Goal: Task Accomplishment & Management: Use online tool/utility

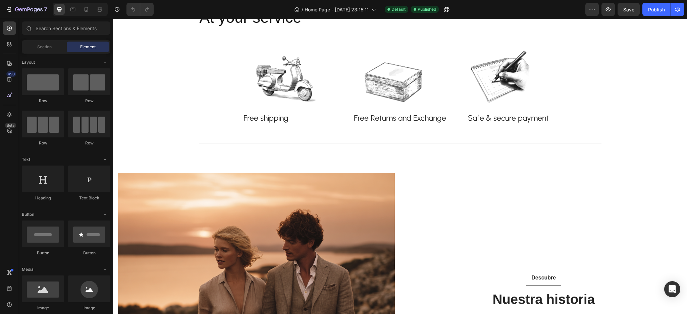
scroll to position [43, 0]
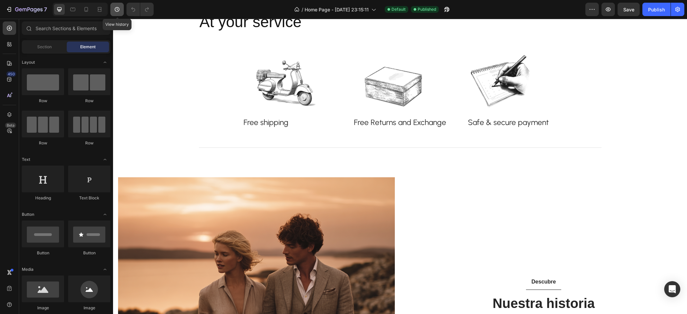
click at [121, 10] on button "button" at bounding box center [116, 9] width 13 height 13
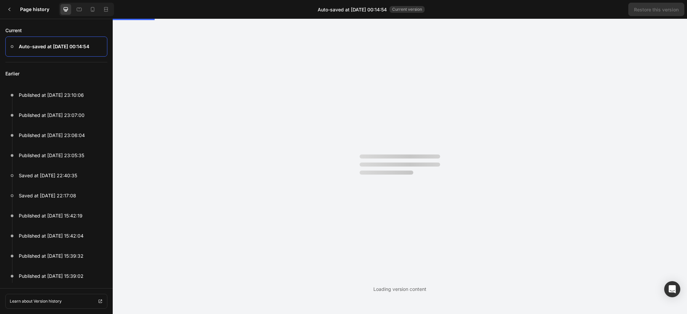
scroll to position [0, 0]
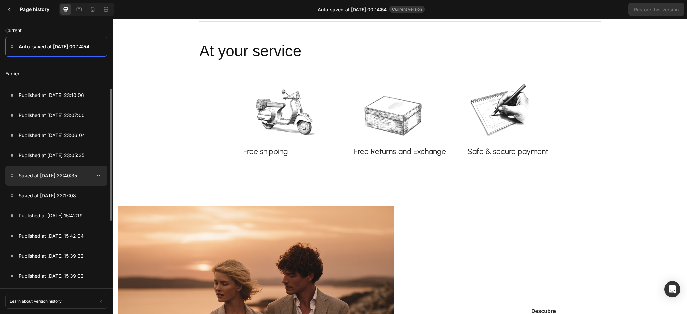
click at [51, 177] on p "Saved at Sep 28, 22:40:35" at bounding box center [48, 176] width 58 height 8
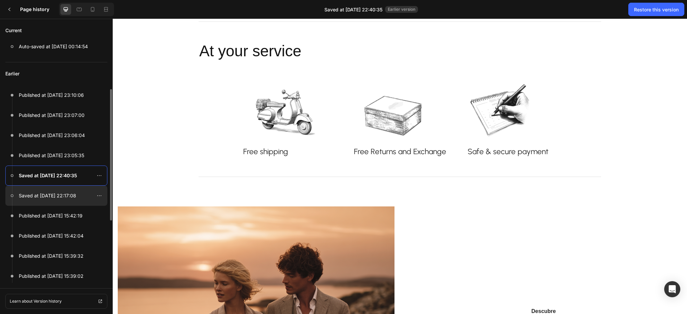
click at [47, 193] on p "Saved at Sep 28, 22:17:08" at bounding box center [47, 196] width 57 height 8
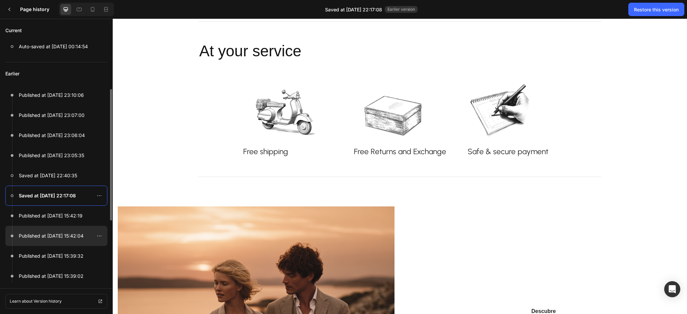
click at [48, 241] on div at bounding box center [56, 236] width 102 height 20
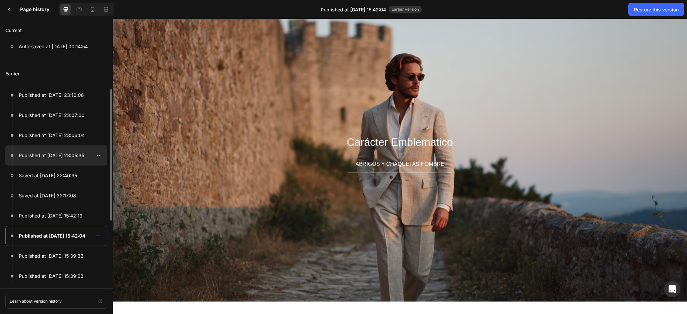
scroll to position [558, 0]
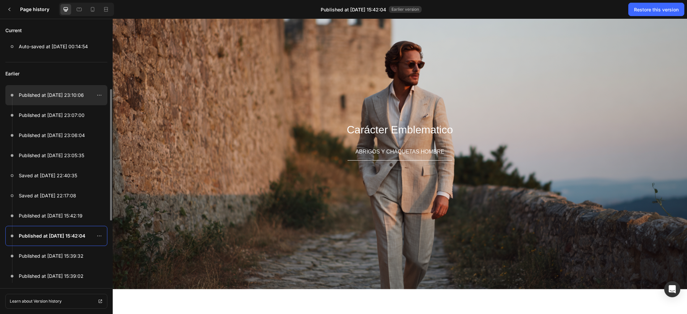
click at [51, 99] on p "Published at [DATE] 23:10:06" at bounding box center [51, 95] width 65 height 8
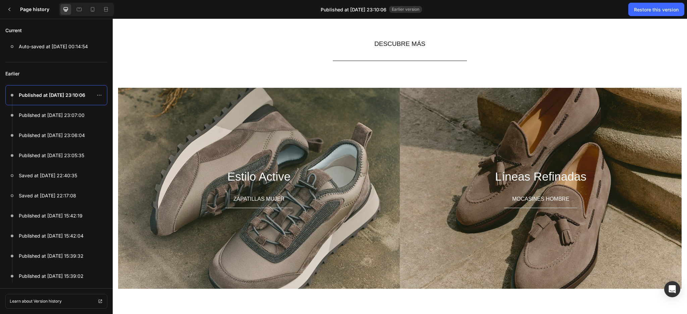
scroll to position [1185, 0]
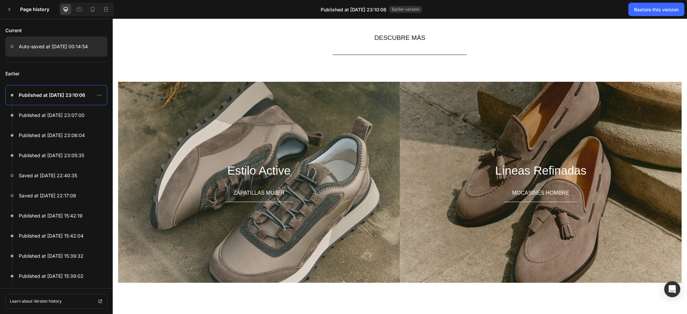
click at [50, 47] on p "Auto-saved at Sep 29, 00:14:54" at bounding box center [53, 47] width 69 height 8
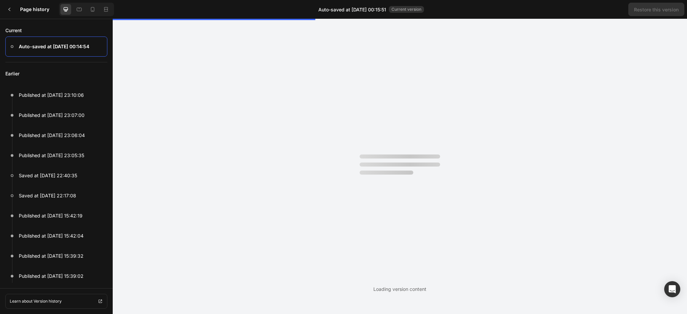
scroll to position [0, 0]
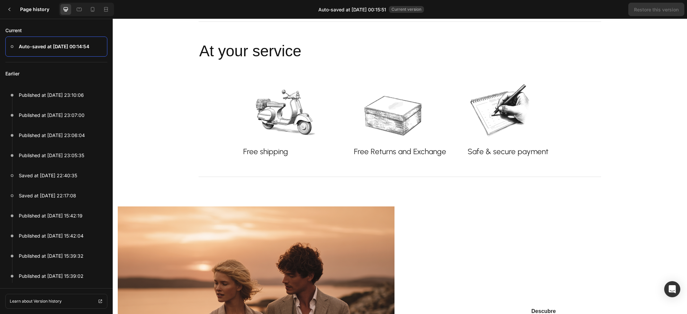
click at [455, 54] on h2 "At your service" at bounding box center [400, 51] width 403 height 21
click at [4, 7] on div at bounding box center [9, 9] width 13 height 13
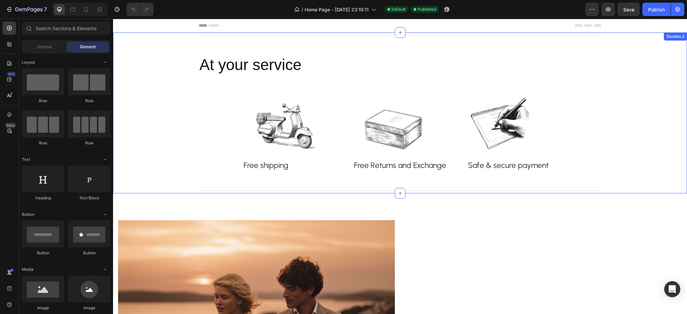
click at [638, 67] on div "Title Line At your service Heading Image Free shipping Text block Row Image Row…" at bounding box center [400, 113] width 564 height 161
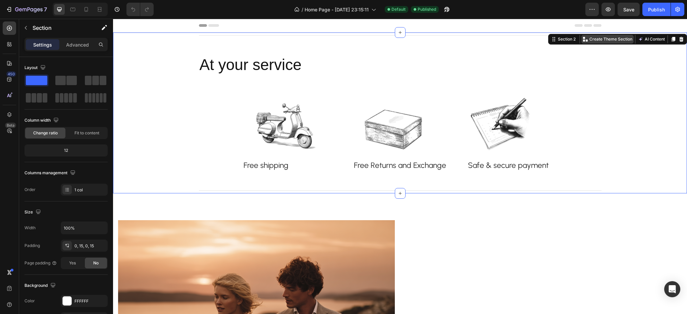
click at [606, 41] on p "Create Theme Section" at bounding box center [610, 39] width 43 height 6
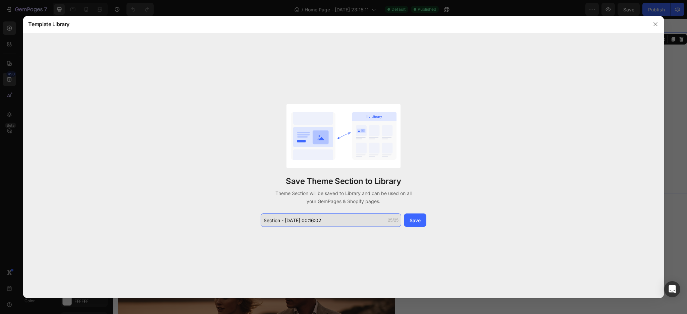
click at [280, 222] on input "Section - Sep 29 00:16:02" at bounding box center [331, 220] width 141 height 13
drag, startPoint x: 279, startPoint y: 222, endPoint x: 264, endPoint y: 224, distance: 15.5
click at [264, 224] on input "Section - Sep 29 00:16:02" at bounding box center [331, 220] width 141 height 13
type input "verific - Sep 29 00:16:02"
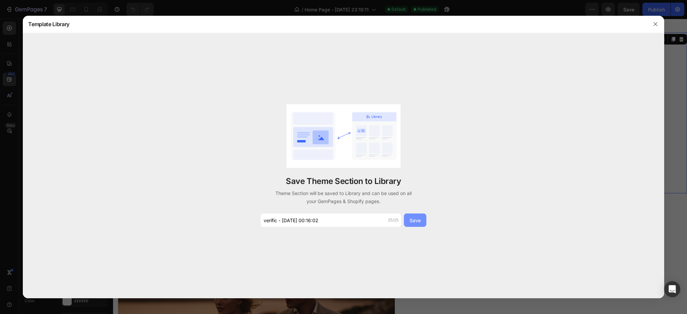
click at [415, 222] on div "Save" at bounding box center [415, 220] width 11 height 7
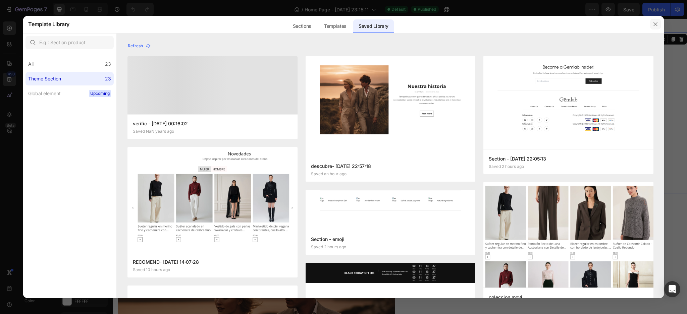
click at [652, 23] on button "button" at bounding box center [655, 24] width 11 height 11
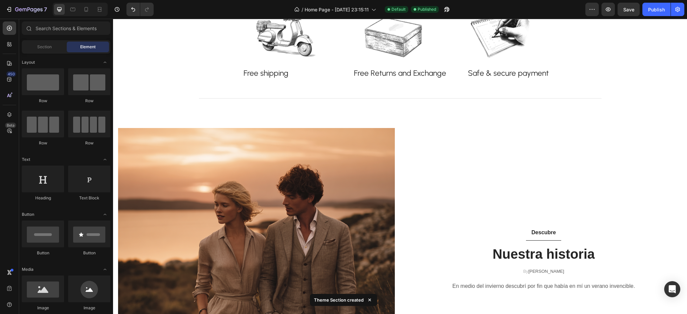
scroll to position [128, 0]
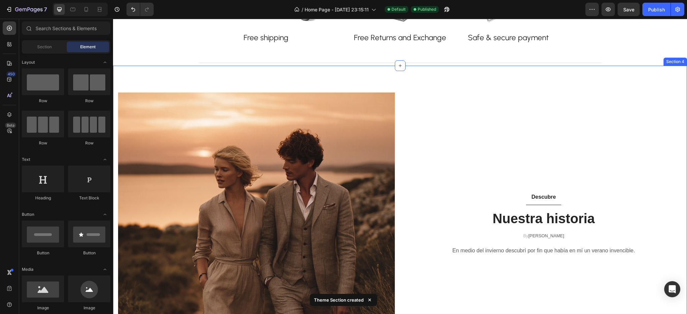
click at [570, 74] on div "Image Descubre Button Nuestra historia Heading By Albert Camus Text block Row E…" at bounding box center [400, 239] width 574 height 347
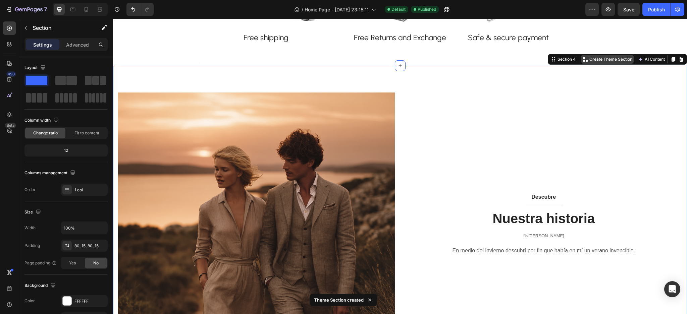
click at [595, 59] on p "Create Theme Section" at bounding box center [610, 59] width 43 height 6
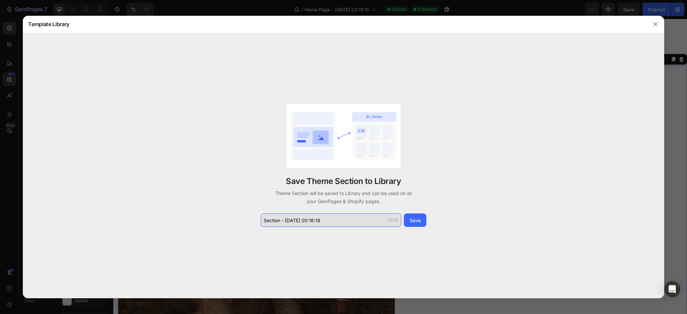
click at [274, 220] on input "Section - Sep 29 00:16:18" at bounding box center [331, 220] width 141 height 13
drag, startPoint x: 280, startPoint y: 219, endPoint x: 264, endPoint y: 219, distance: 16.1
click at [264, 219] on input "Section - Sep 29 00:16:18" at bounding box center [331, 220] width 141 height 13
type input "invitac - Sep 29 00:16:18"
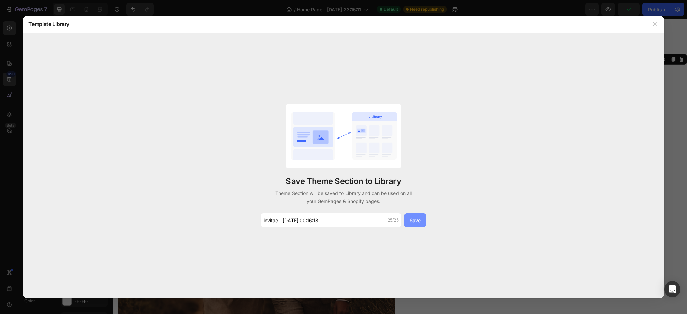
click at [412, 218] on div "Save" at bounding box center [415, 220] width 11 height 7
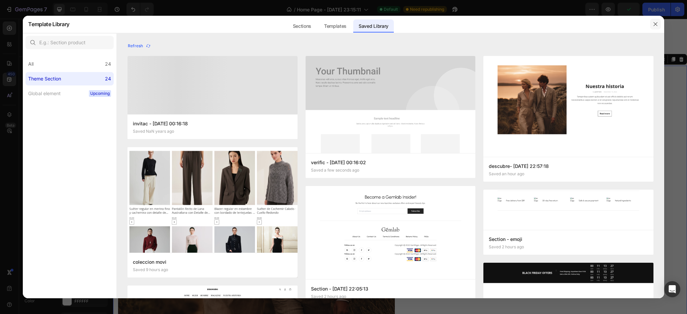
click at [649, 23] on div at bounding box center [655, 23] width 17 height 17
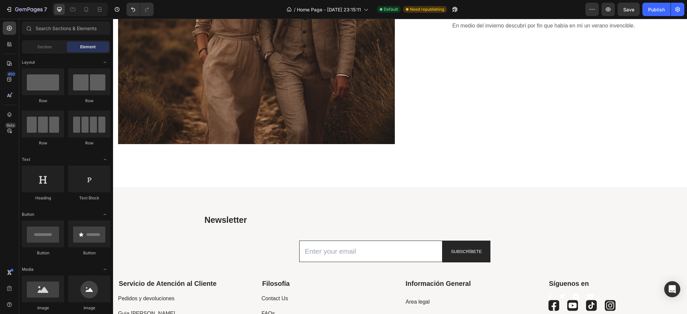
scroll to position [372, 0]
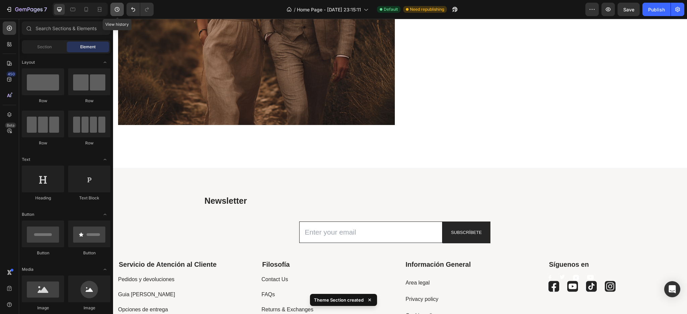
click at [120, 11] on icon "button" at bounding box center [117, 9] width 7 height 7
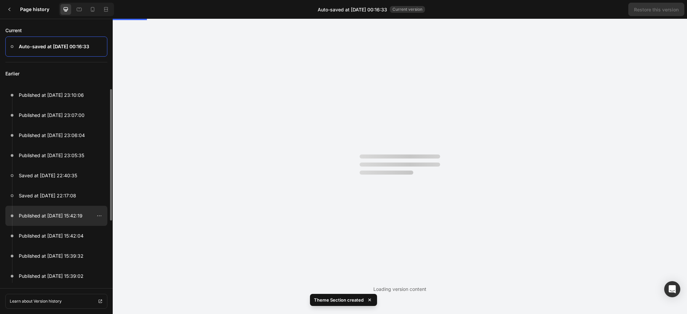
click at [43, 213] on p "Published at [DATE] 15:42:19" at bounding box center [51, 216] width 64 height 8
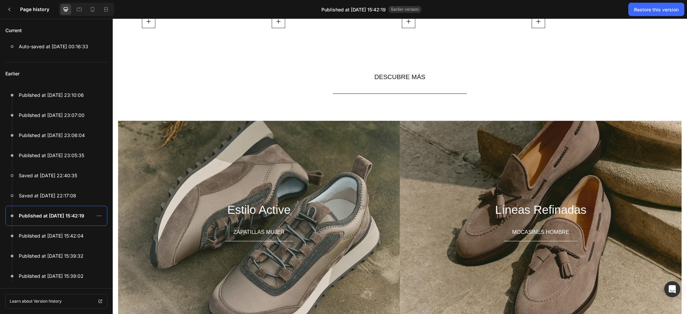
scroll to position [1161, 0]
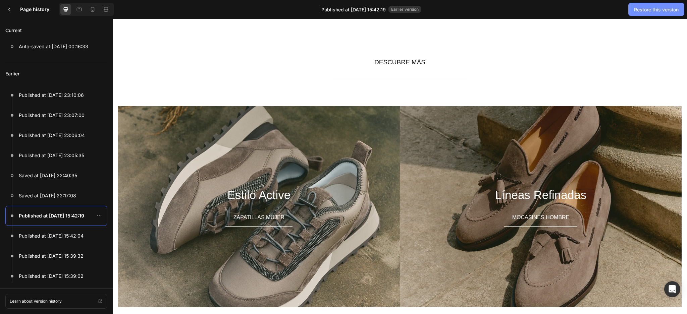
click at [650, 9] on div "Restore this version" at bounding box center [656, 9] width 45 height 7
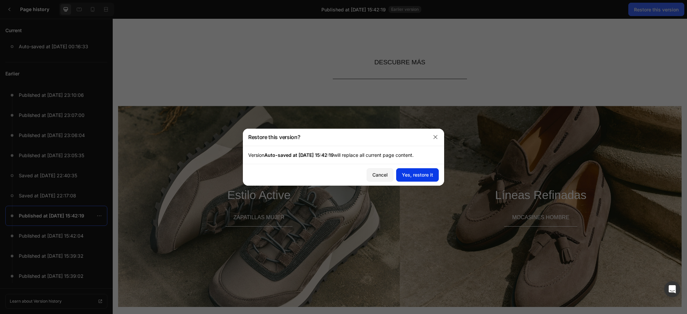
click at [410, 176] on div "Yes, restore it" at bounding box center [417, 174] width 31 height 7
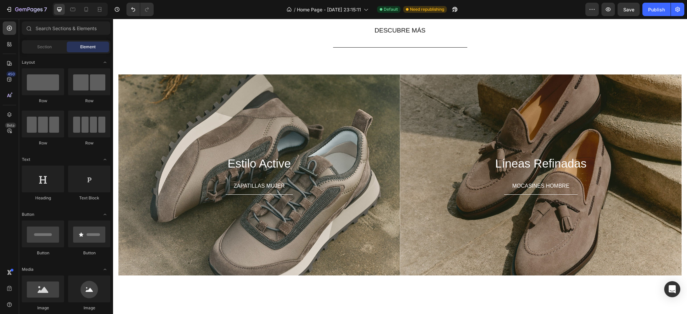
scroll to position [1203, 0]
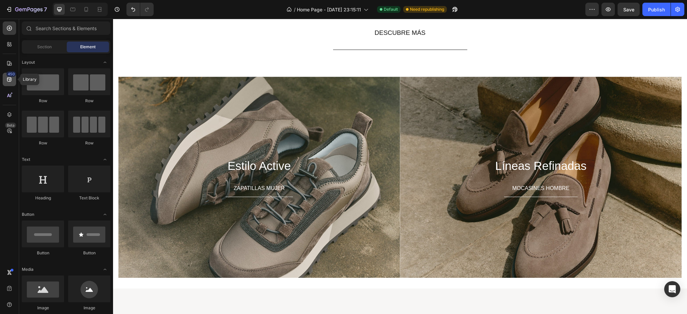
click at [5, 76] on div "450" at bounding box center [9, 79] width 13 height 13
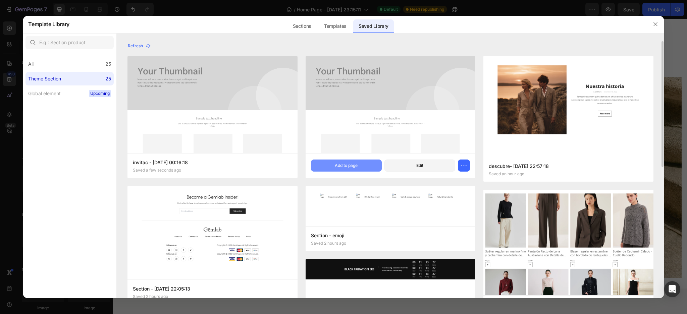
click at [325, 168] on button "Add to page" at bounding box center [346, 166] width 71 height 12
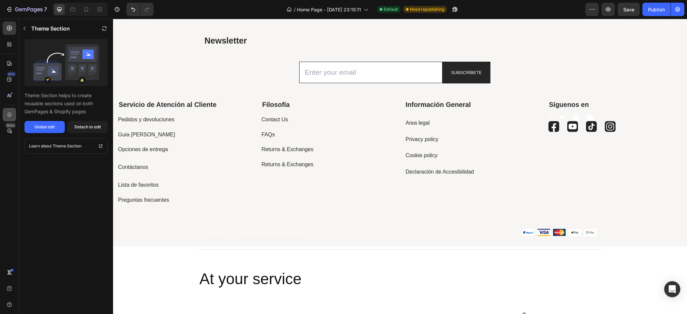
scroll to position [1659, 0]
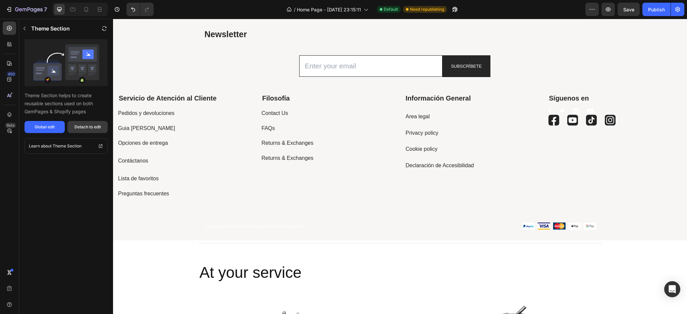
click at [85, 128] on div "Detach to edit" at bounding box center [87, 127] width 27 height 6
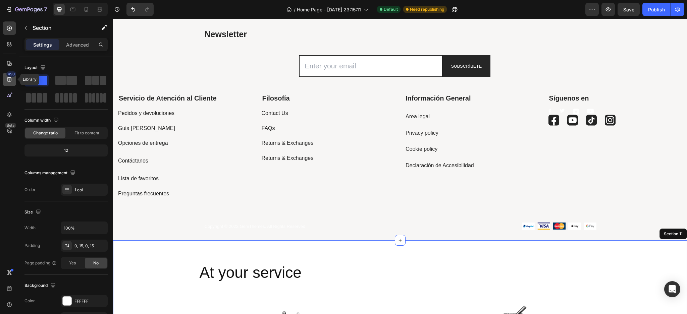
click at [11, 80] on icon at bounding box center [9, 79] width 7 height 7
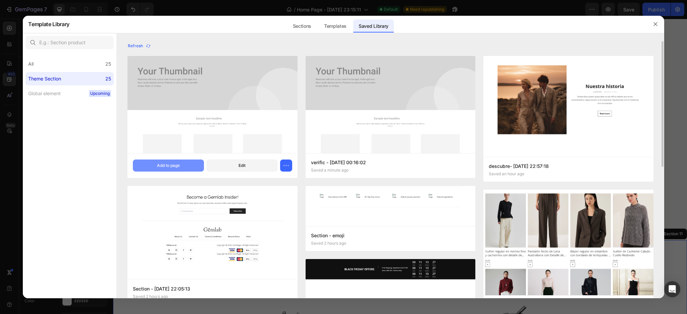
click at [189, 165] on button "Add to page" at bounding box center [168, 166] width 71 height 12
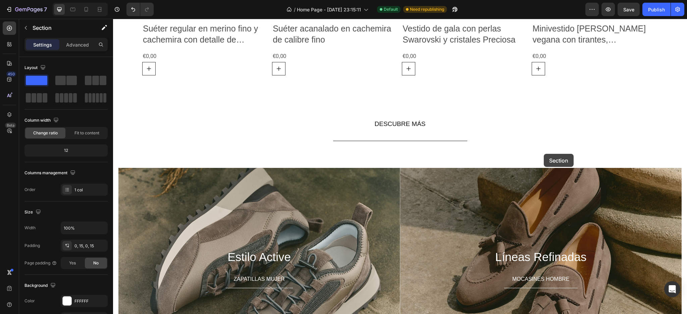
scroll to position [1129, 0]
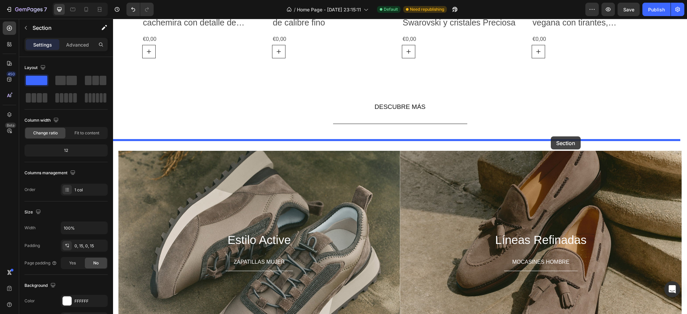
drag, startPoint x: 611, startPoint y: 184, endPoint x: 551, endPoint y: 137, distance: 76.2
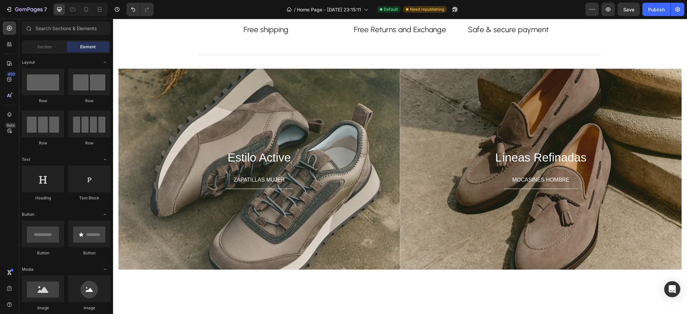
scroll to position [1376, 0]
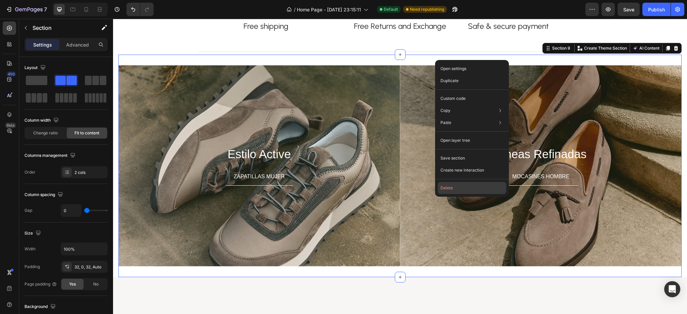
click at [449, 185] on button "Delete" at bounding box center [472, 188] width 68 height 12
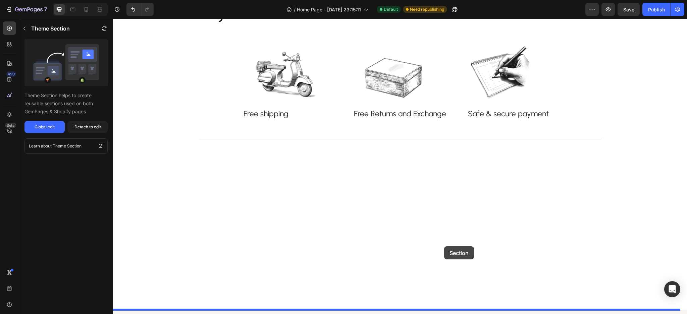
scroll to position [1268, 0]
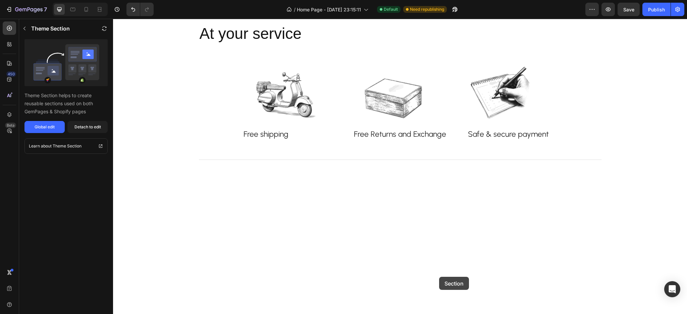
drag, startPoint x: 477, startPoint y: 79, endPoint x: 441, endPoint y: 277, distance: 201.5
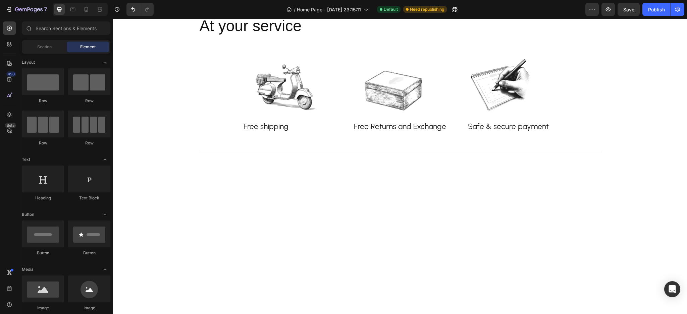
scroll to position [1359, 0]
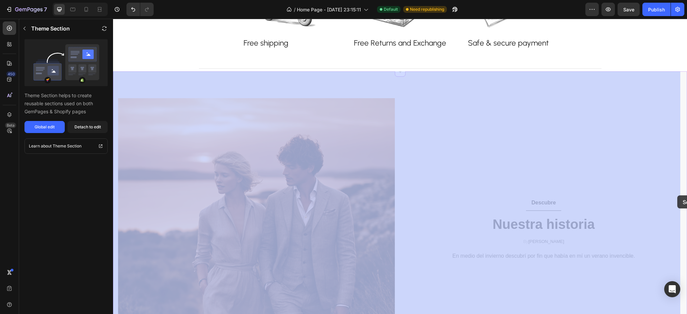
drag, startPoint x: 677, startPoint y: 205, endPoint x: 678, endPoint y: 195, distance: 9.4
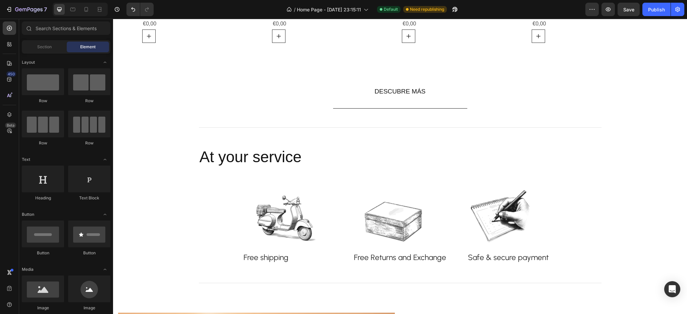
scroll to position [1142, 0]
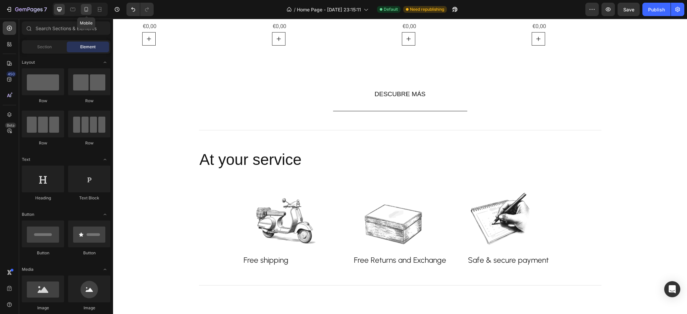
click at [82, 9] on div at bounding box center [86, 9] width 11 height 11
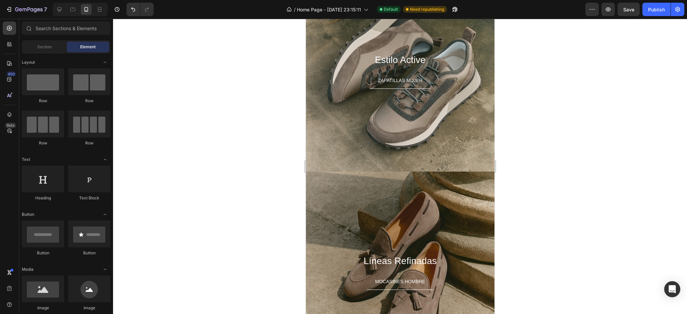
scroll to position [2132, 0]
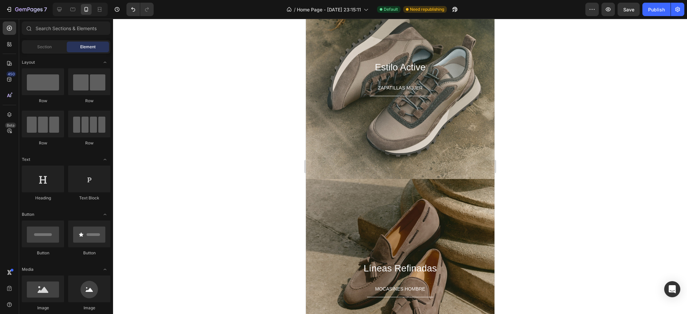
click at [62, 16] on div at bounding box center [80, 9] width 55 height 13
click at [60, 10] on icon at bounding box center [59, 9] width 4 height 4
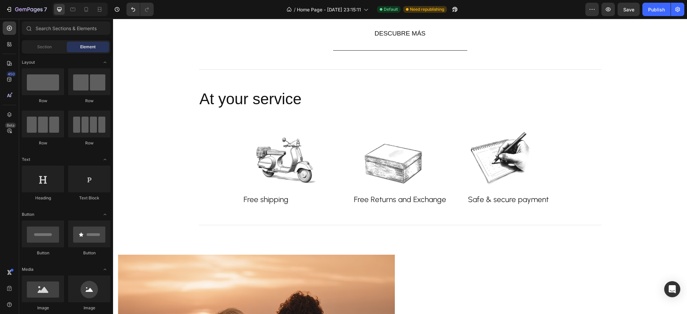
scroll to position [1160, 0]
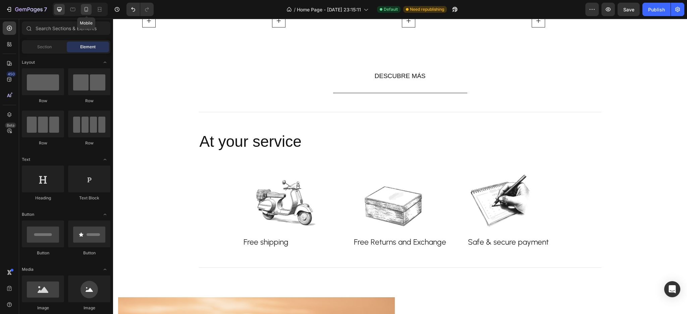
click at [81, 10] on div at bounding box center [86, 9] width 11 height 11
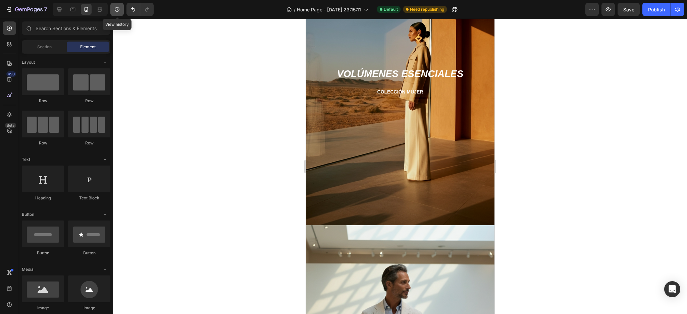
click at [113, 10] on button "button" at bounding box center [116, 9] width 13 height 13
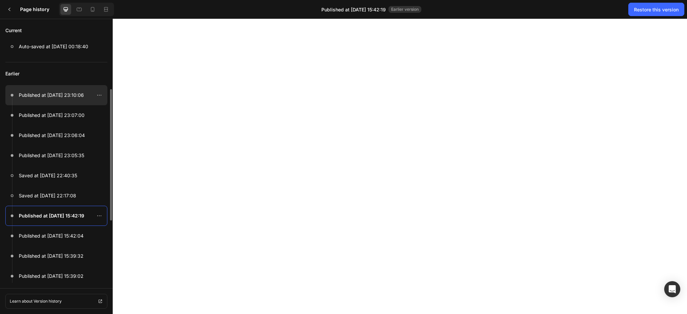
click at [60, 95] on p "Published at [DATE] 23:10:06" at bounding box center [51, 95] width 65 height 8
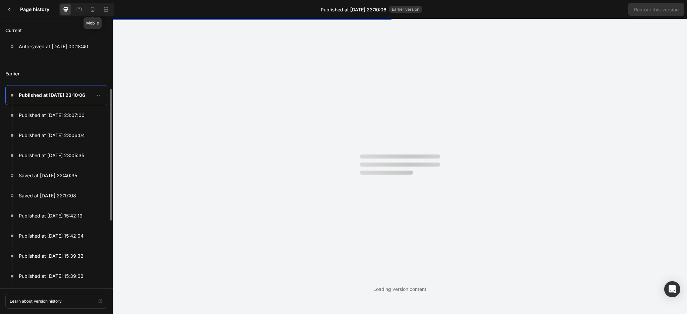
drag, startPoint x: 91, startPoint y: 7, endPoint x: 62, endPoint y: 93, distance: 91.2
click at [92, 7] on icon at bounding box center [92, 9] width 7 height 7
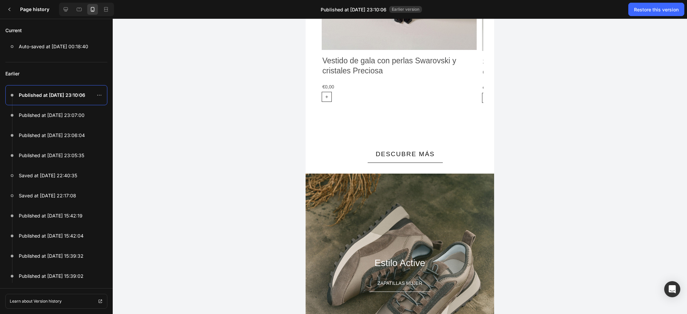
scroll to position [1298, 0]
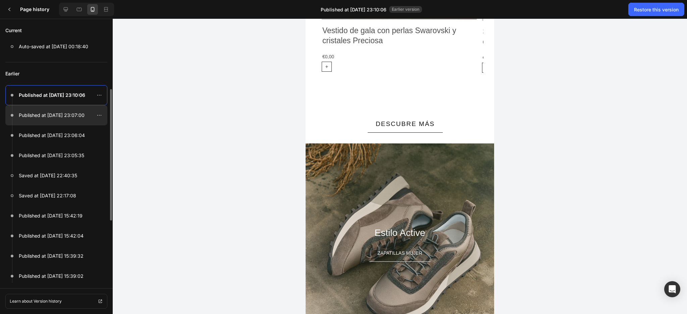
click at [62, 118] on p "Published at [DATE] 23:07:00" at bounding box center [52, 115] width 66 height 8
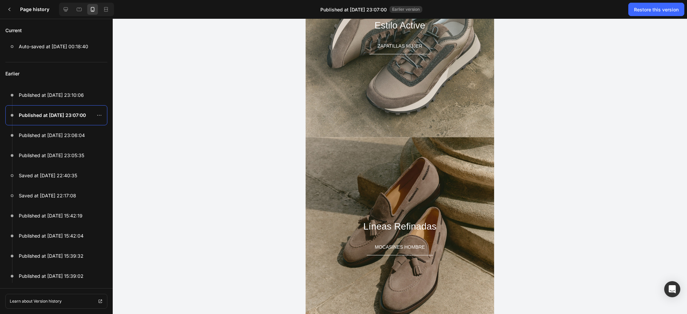
scroll to position [1228, 0]
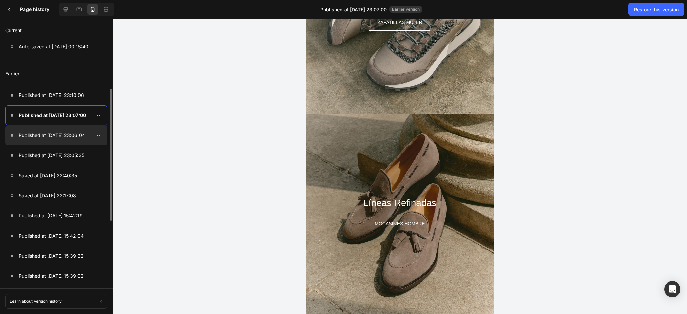
click at [83, 134] on p "Published at [DATE] 23:06:04" at bounding box center [52, 135] width 66 height 8
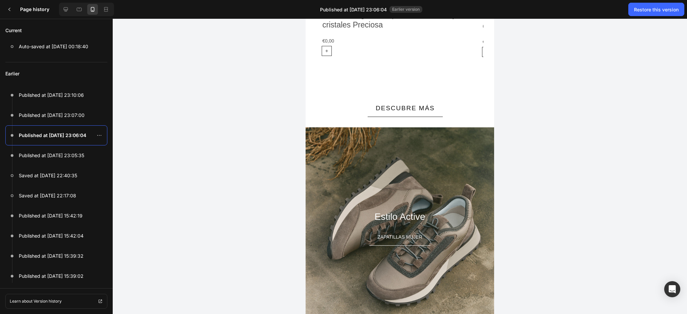
scroll to position [1349, 0]
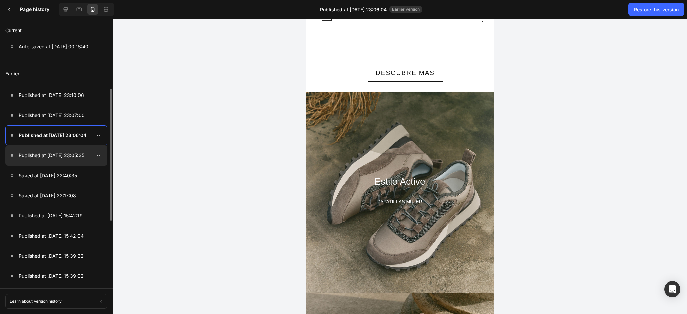
click at [17, 163] on div at bounding box center [56, 156] width 102 height 20
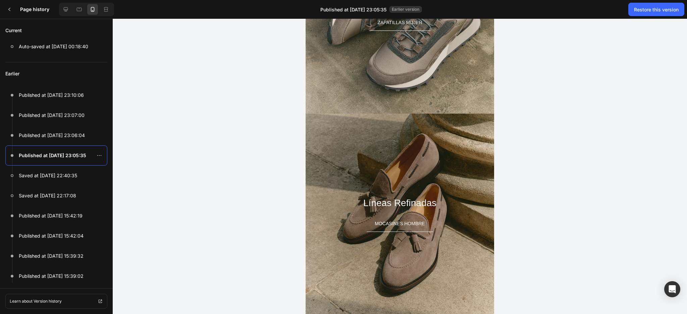
scroll to position [1533, 0]
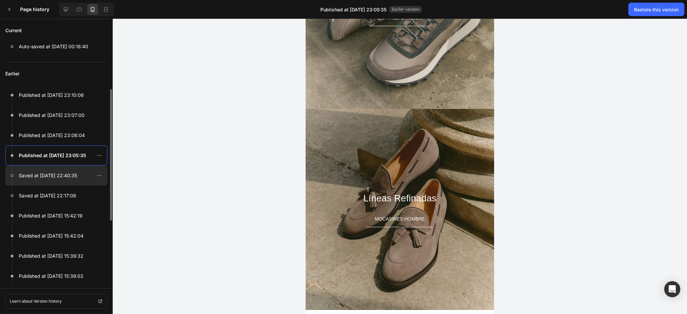
click at [59, 174] on p "Saved at [DATE] 22:40:35" at bounding box center [48, 176] width 58 height 8
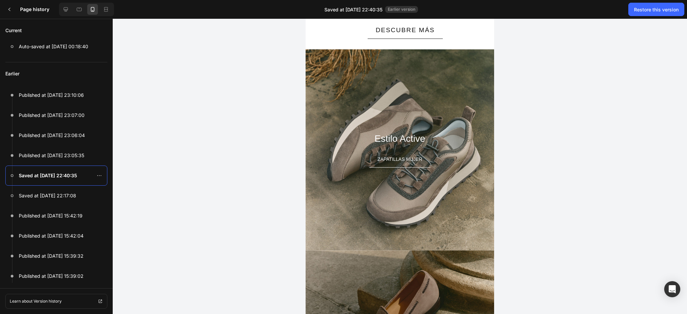
scroll to position [1038, 0]
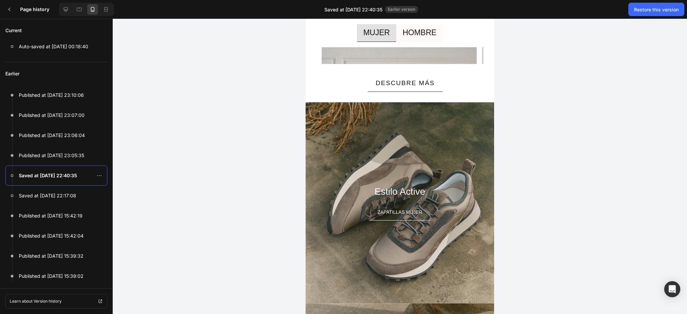
drag, startPoint x: 489, startPoint y: 70, endPoint x: 800, endPoint y: 290, distance: 381.1
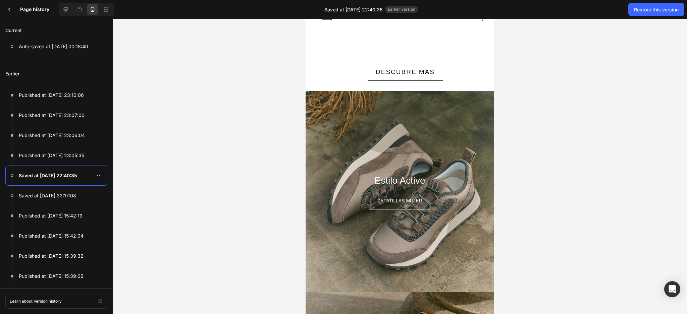
scroll to position [1394, 0]
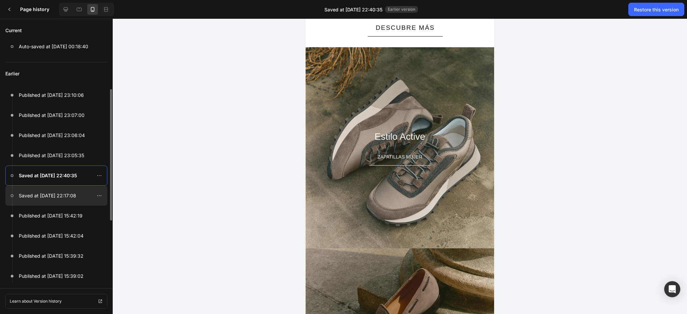
click at [31, 196] on p "Saved at [DATE] 22:17:08" at bounding box center [47, 196] width 57 height 8
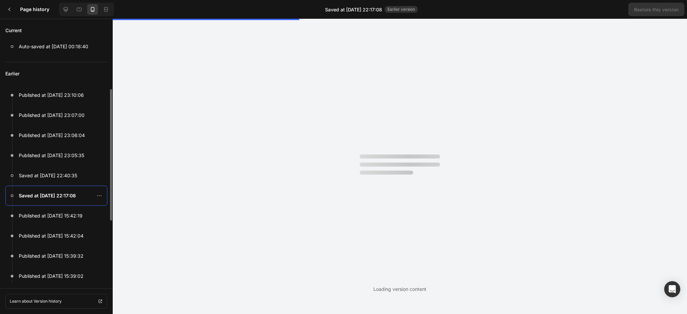
scroll to position [0, 0]
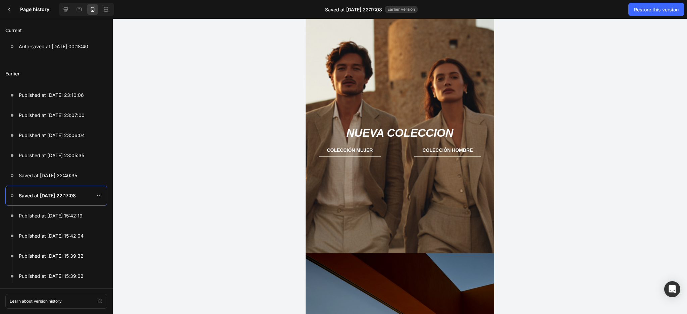
drag, startPoint x: 800, startPoint y: 75, endPoint x: 489, endPoint y: 91, distance: 310.7
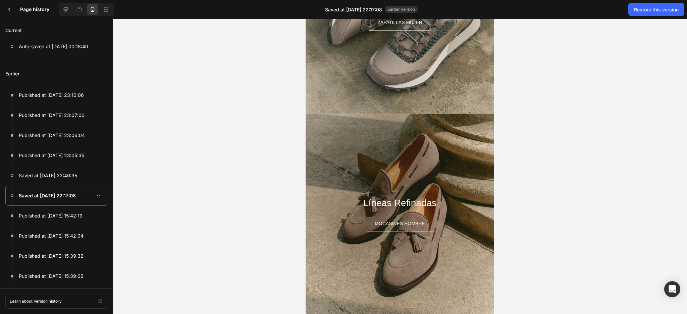
scroll to position [1233, 0]
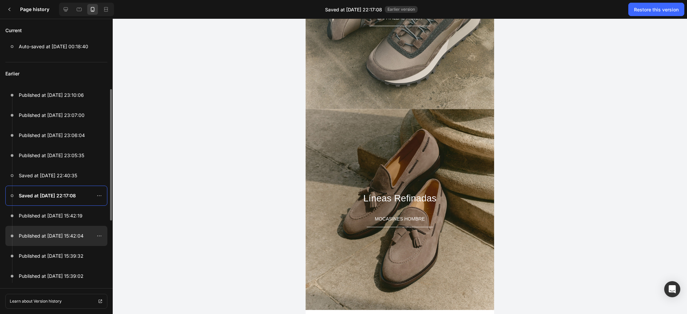
click at [65, 244] on div at bounding box center [56, 236] width 102 height 20
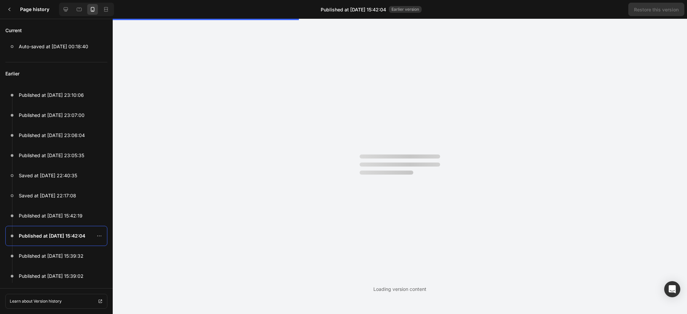
scroll to position [0, 0]
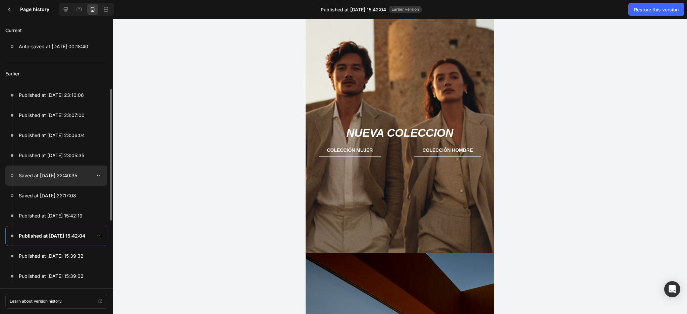
click at [66, 179] on p "Saved at [DATE] 22:40:35" at bounding box center [48, 176] width 58 height 8
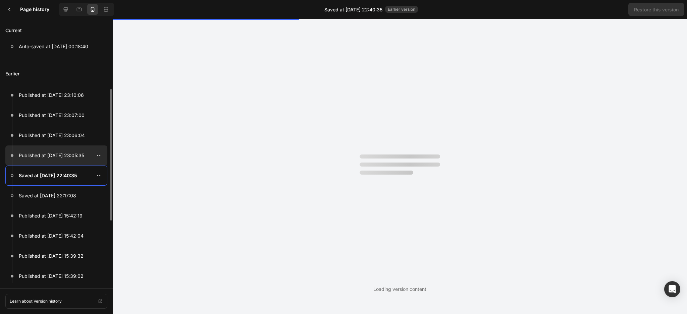
click at [61, 154] on p "Published at [DATE] 23:05:35" at bounding box center [51, 156] width 65 height 8
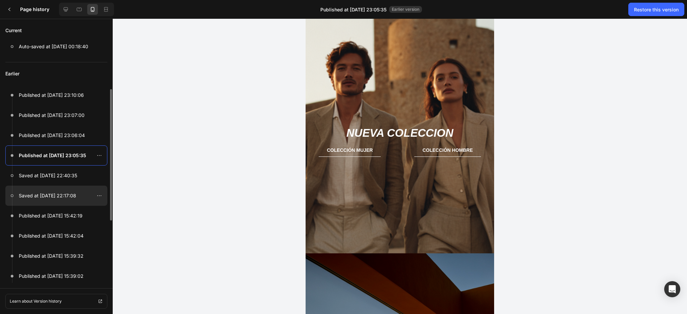
click at [64, 193] on p "Saved at [DATE] 22:17:08" at bounding box center [47, 196] width 57 height 8
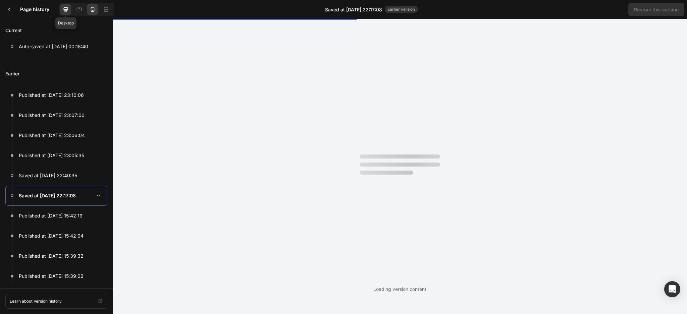
click at [68, 8] on icon at bounding box center [65, 9] width 7 height 7
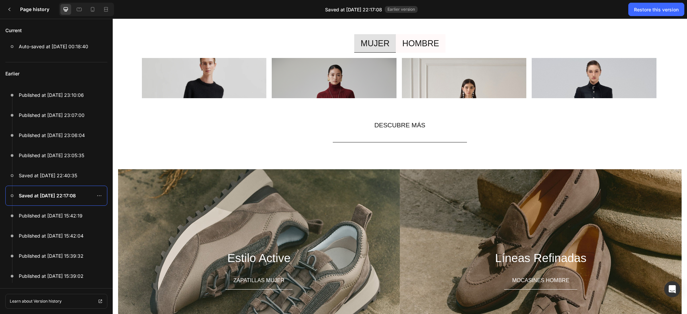
scroll to position [920, 0]
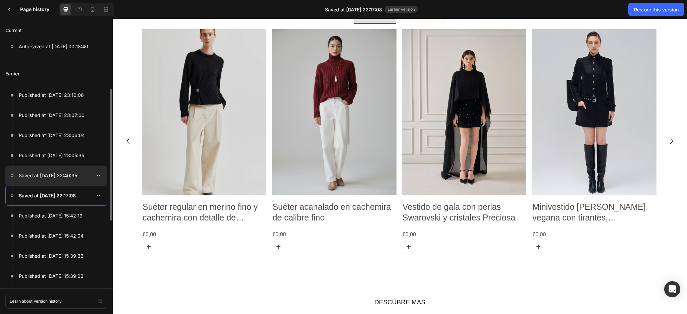
click at [65, 172] on p "Saved at [DATE] 22:40:35" at bounding box center [48, 176] width 58 height 8
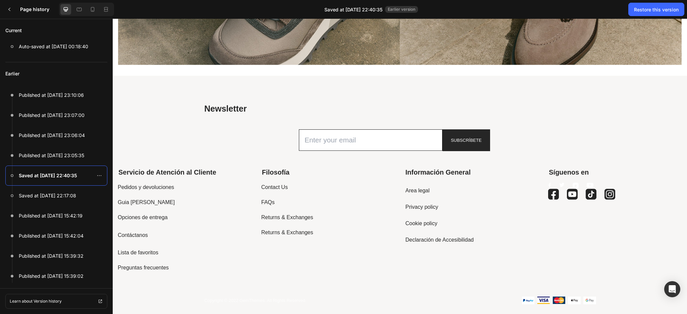
scroll to position [1203, 0]
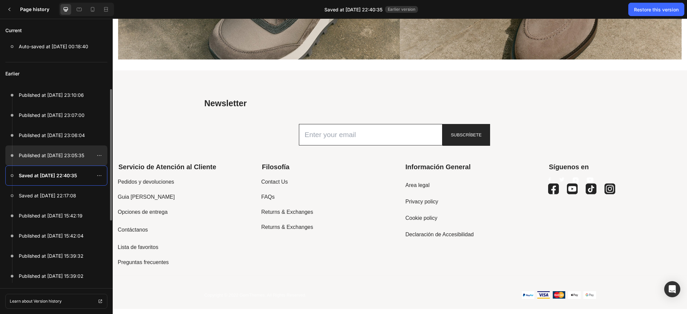
click at [59, 156] on p "Published at [DATE] 23:05:35" at bounding box center [51, 156] width 65 height 8
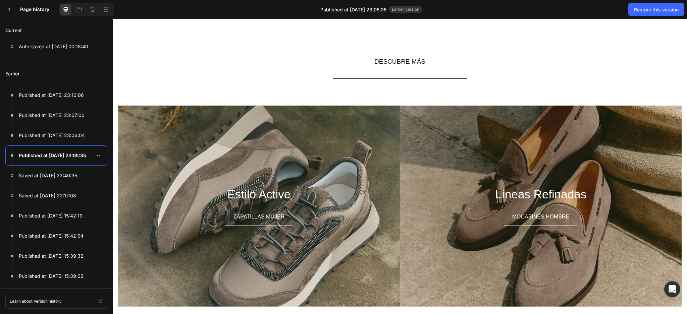
scroll to position [1169, 0]
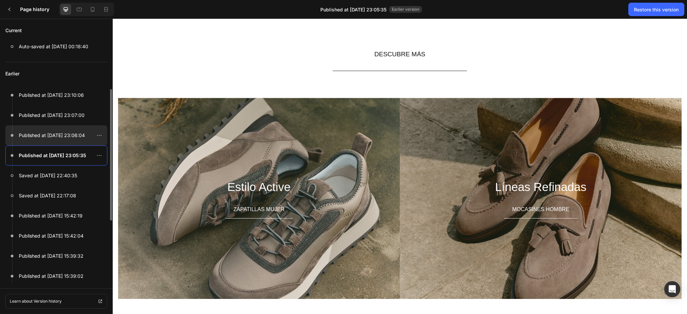
click at [42, 129] on div at bounding box center [56, 135] width 102 height 20
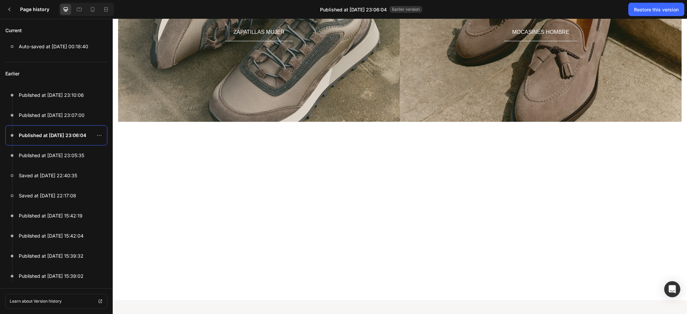
scroll to position [1104, 0]
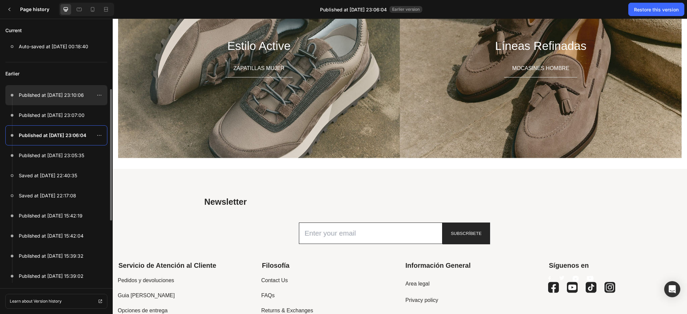
click at [16, 92] on div "Published at [DATE] 23:10:06" at bounding box center [44, 95] width 78 height 8
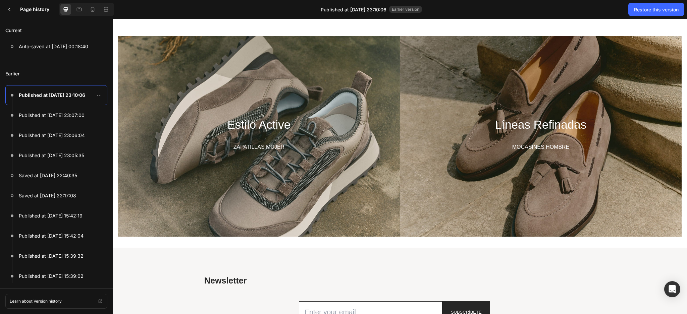
scroll to position [1002, 0]
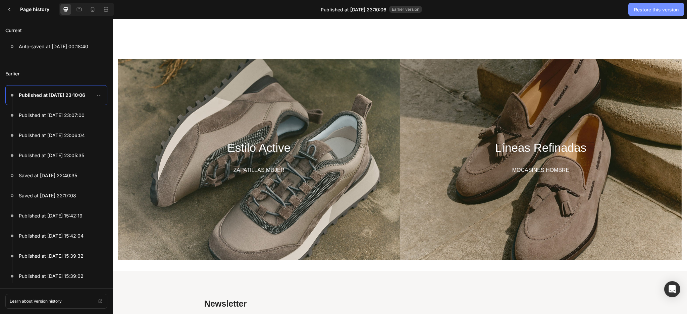
click at [664, 7] on div "Restore this version" at bounding box center [656, 9] width 45 height 7
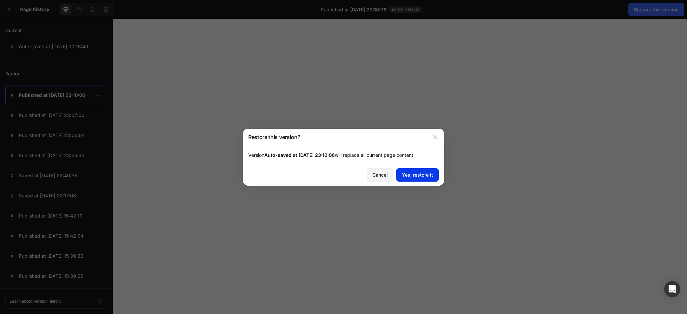
scroll to position [1002, 0]
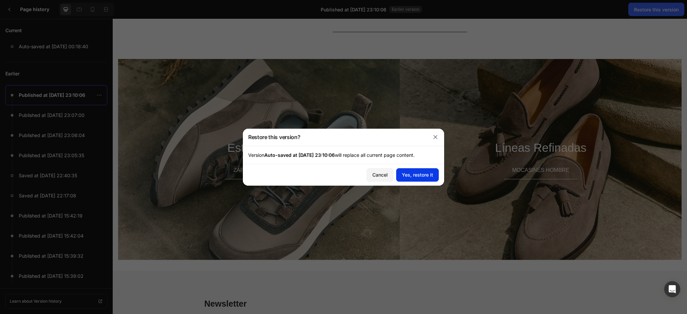
click at [434, 175] on button "Yes, restore it" at bounding box center [417, 174] width 43 height 13
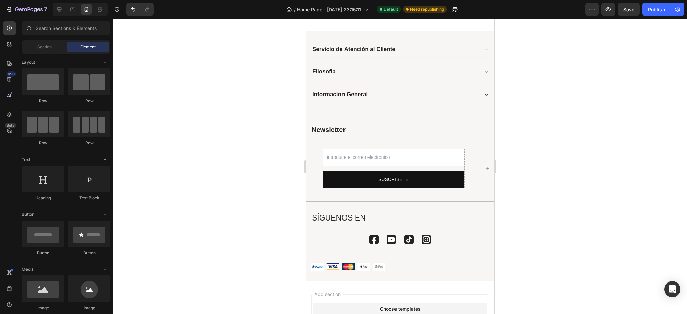
scroll to position [1482, 0]
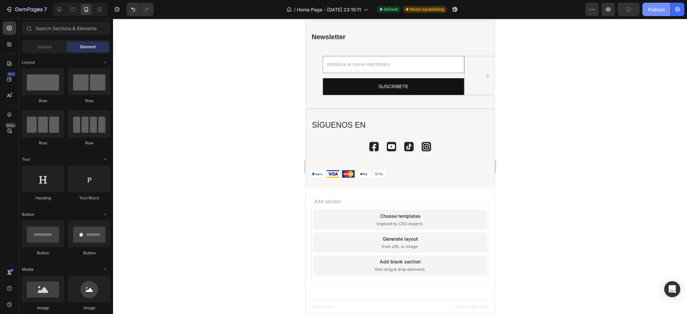
click at [657, 7] on div "Publish" at bounding box center [656, 9] width 17 height 7
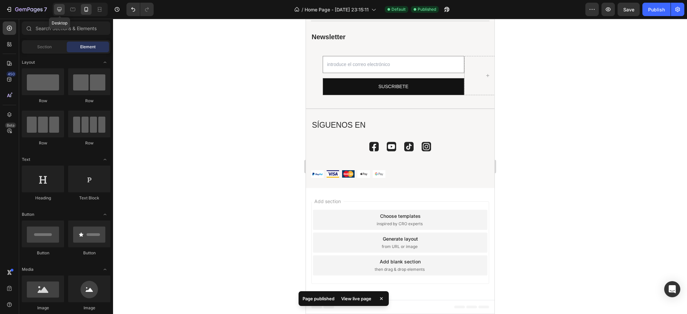
click at [60, 11] on icon at bounding box center [59, 9] width 4 height 4
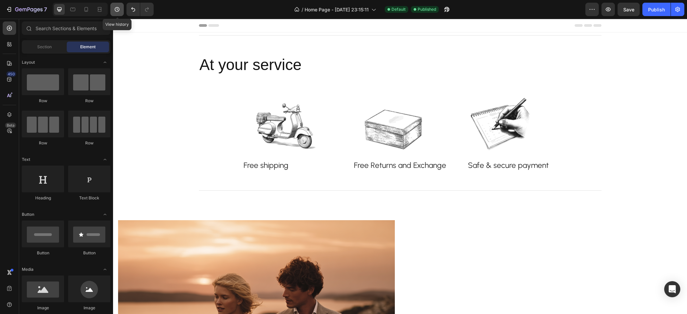
click at [115, 11] on icon "button" at bounding box center [117, 9] width 5 height 5
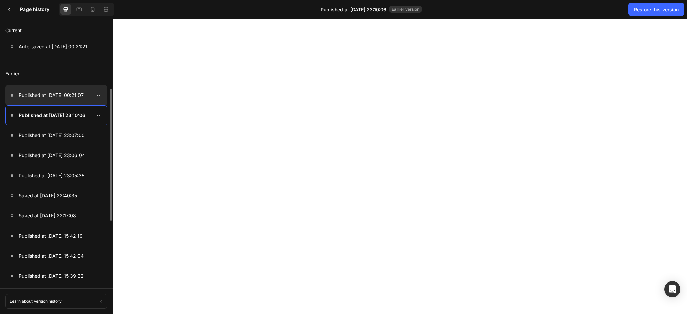
click at [47, 94] on p "Published at [DATE] 00:21:07" at bounding box center [51, 95] width 65 height 8
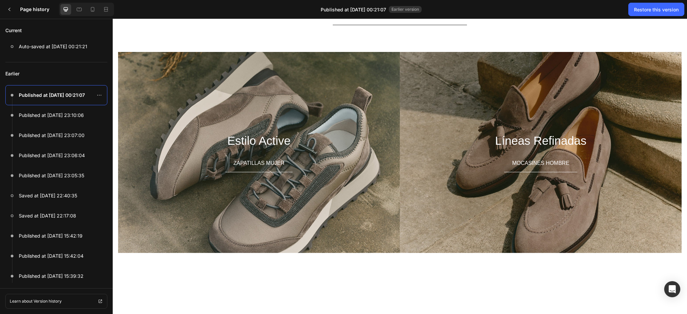
scroll to position [1066, 0]
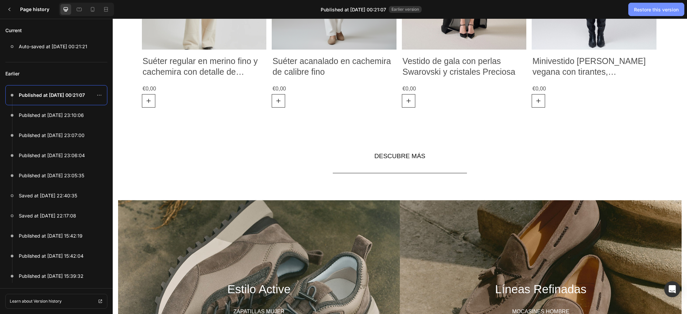
click at [657, 9] on div "Restore this version" at bounding box center [656, 9] width 45 height 7
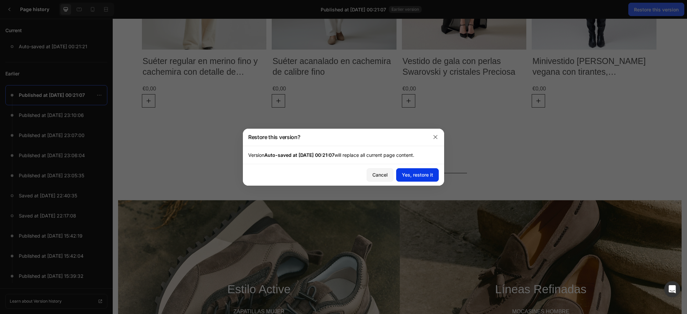
click at [435, 175] on button "Yes, restore it" at bounding box center [417, 174] width 43 height 13
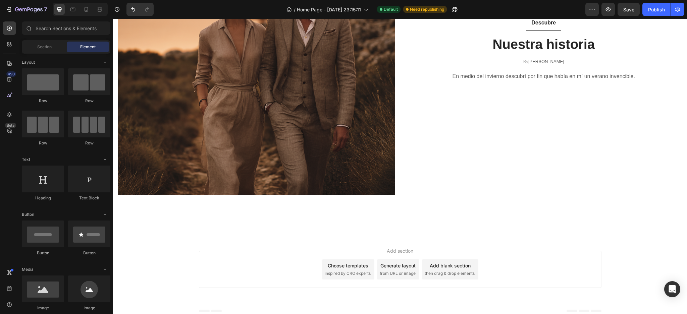
scroll to position [0, 0]
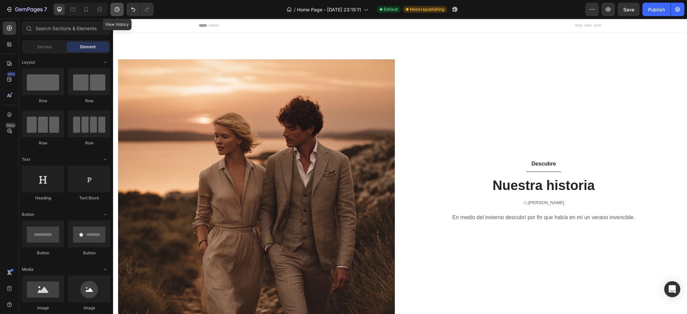
click at [118, 8] on icon "button" at bounding box center [117, 9] width 7 height 7
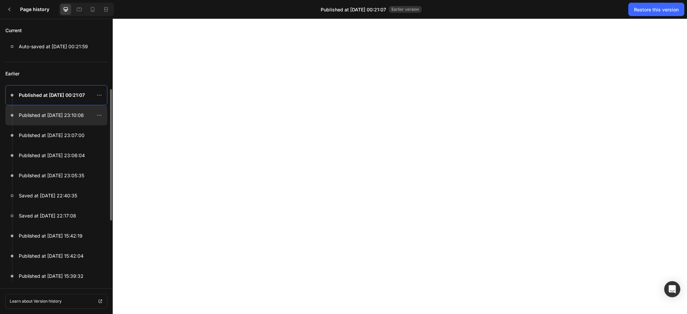
click at [46, 116] on p "Published at [DATE] 23:10:06" at bounding box center [51, 115] width 65 height 8
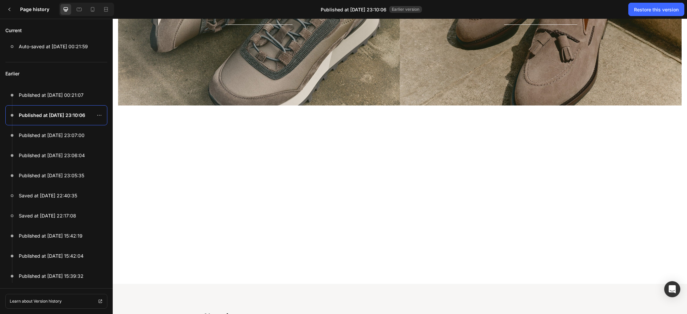
scroll to position [1365, 0]
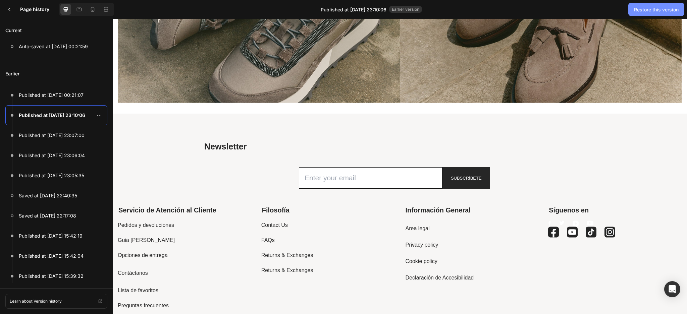
click at [641, 10] on div "Restore this version" at bounding box center [656, 9] width 45 height 7
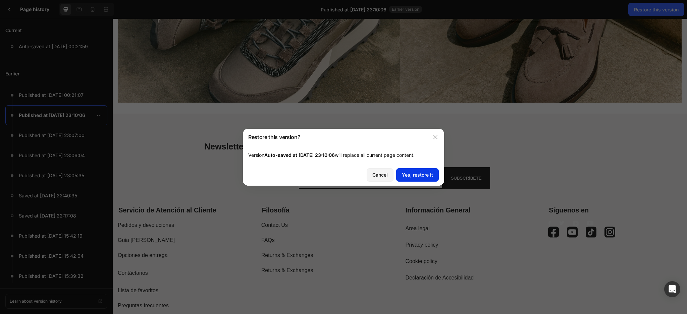
click at [421, 174] on div "Yes, restore it" at bounding box center [417, 174] width 31 height 7
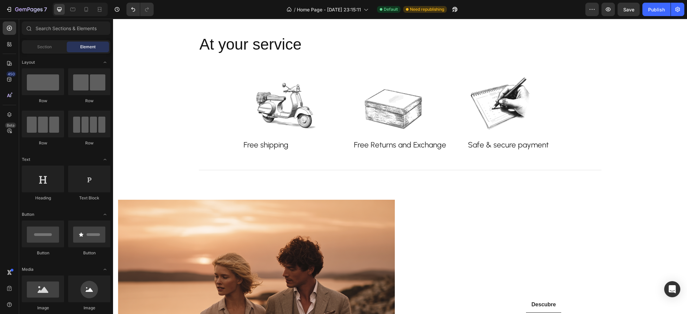
scroll to position [0, 0]
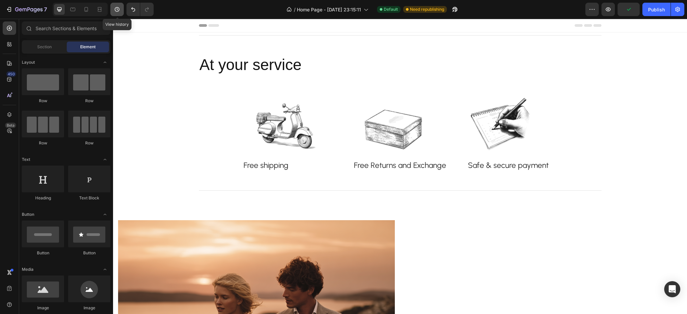
click at [119, 12] on icon "button" at bounding box center [117, 9] width 7 height 7
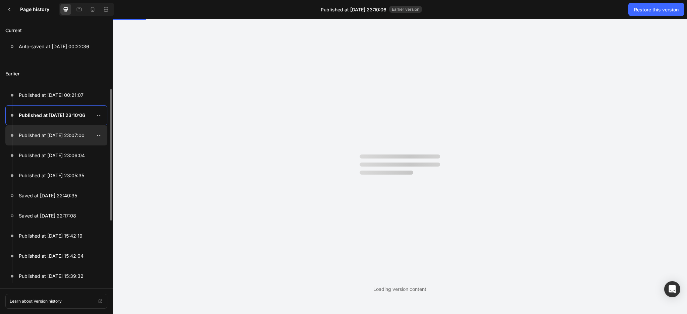
click at [52, 136] on p "Published at [DATE] 23:07:00" at bounding box center [52, 135] width 66 height 8
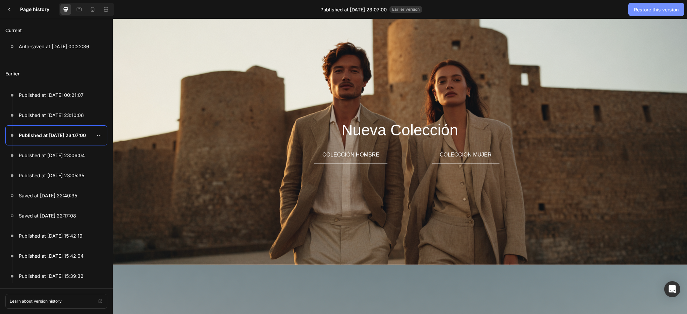
click at [656, 14] on button "Restore this version" at bounding box center [656, 9] width 56 height 13
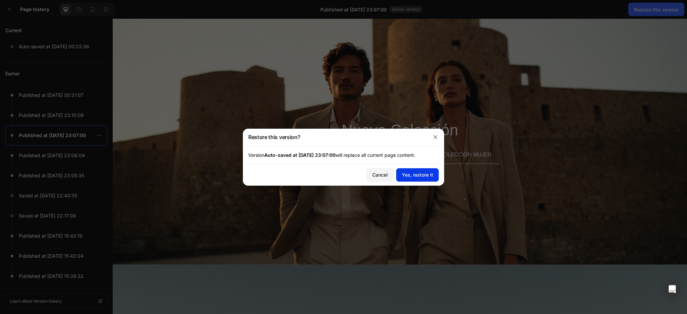
click at [432, 173] on div "Yes, restore it" at bounding box center [417, 174] width 31 height 7
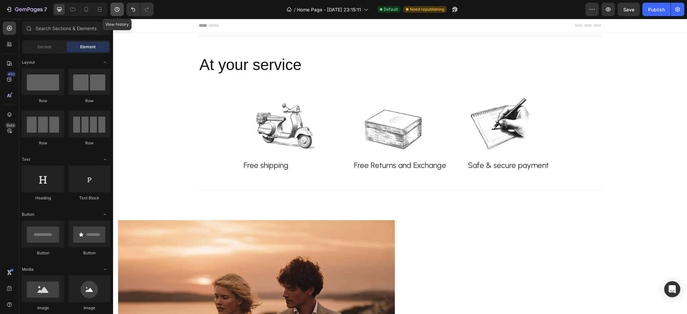
click at [122, 12] on button "button" at bounding box center [116, 9] width 13 height 13
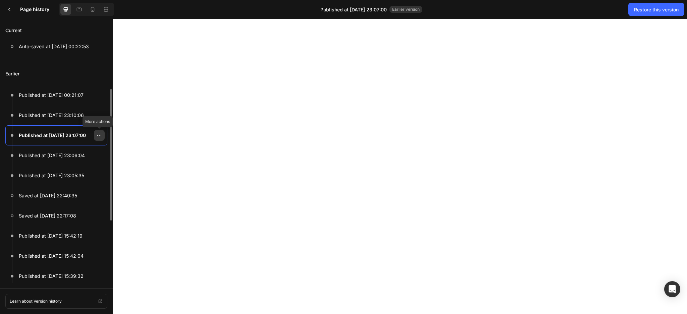
click at [96, 134] on div at bounding box center [99, 135] width 11 height 11
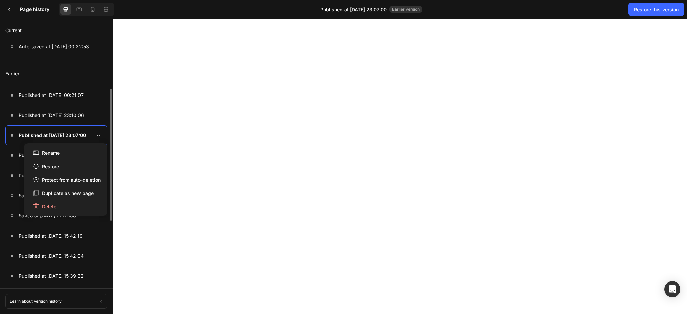
click at [77, 133] on p "Published at [DATE] 23:07:00" at bounding box center [52, 135] width 67 height 8
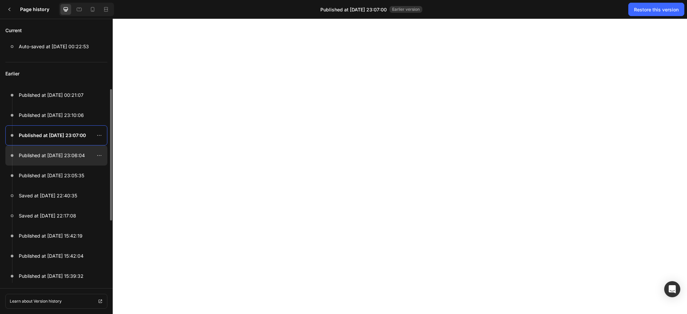
click at [62, 158] on p "Published at [DATE] 23:06:04" at bounding box center [52, 156] width 66 height 8
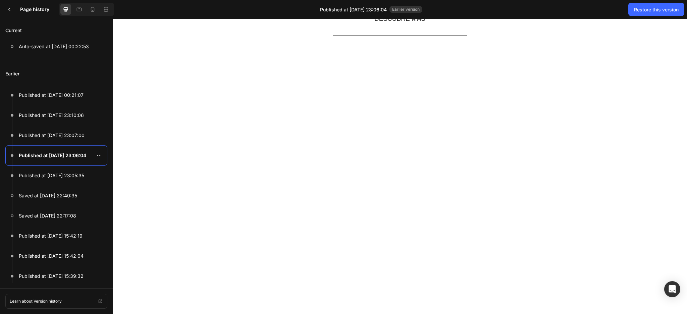
scroll to position [884, 0]
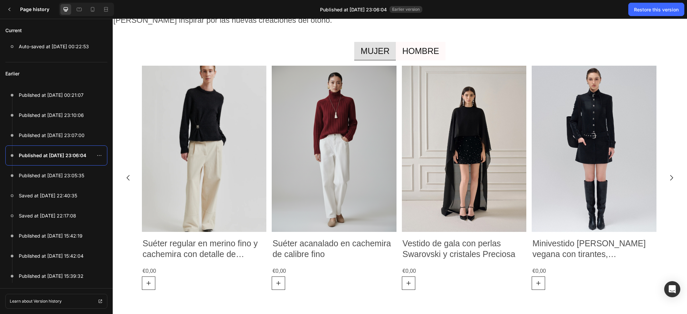
click at [433, 51] on p "HOMBRE" at bounding box center [420, 51] width 37 height 11
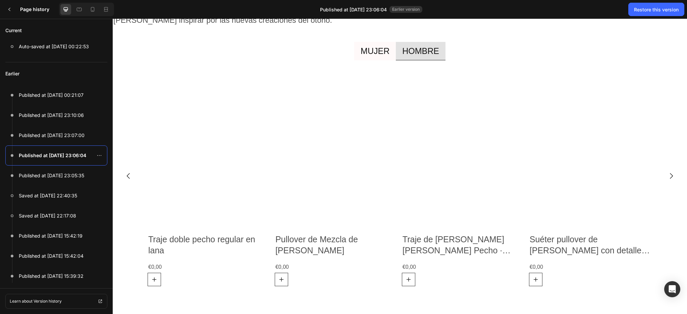
click at [380, 49] on p "MUJER" at bounding box center [375, 51] width 29 height 11
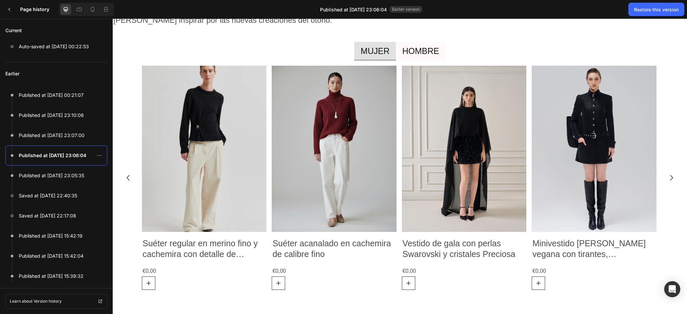
click at [332, 23] on p "Déjate inspirar por las nuevas creaciones del otoño." at bounding box center [222, 20] width 219 height 14
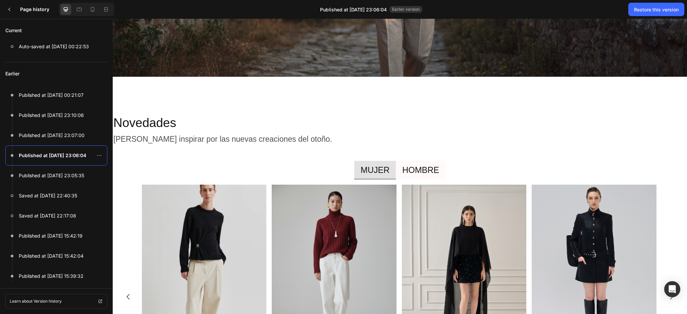
scroll to position [750, 0]
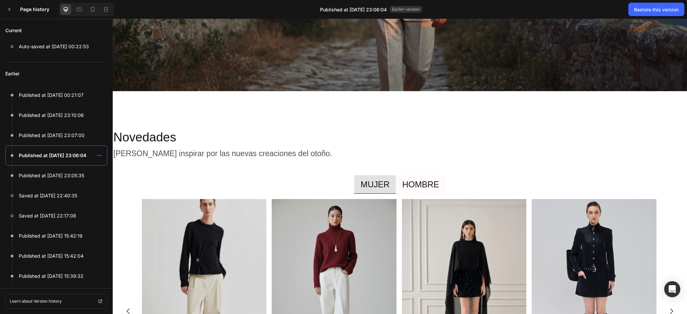
click at [332, 147] on p "Déjate inspirar por las nuevas creaciones del otoño." at bounding box center [222, 154] width 219 height 14
click at [332, 155] on p "Déjate inspirar por las nuevas creaciones del otoño." at bounding box center [222, 154] width 219 height 14
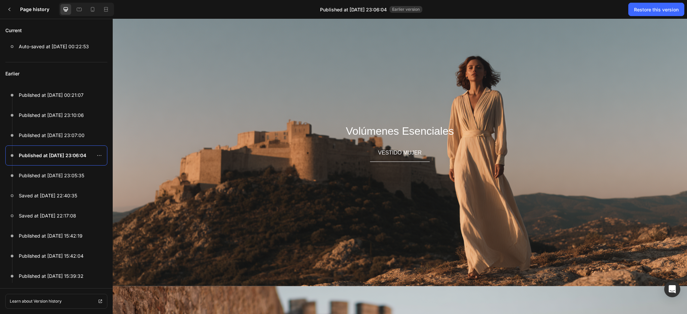
scroll to position [259, 0]
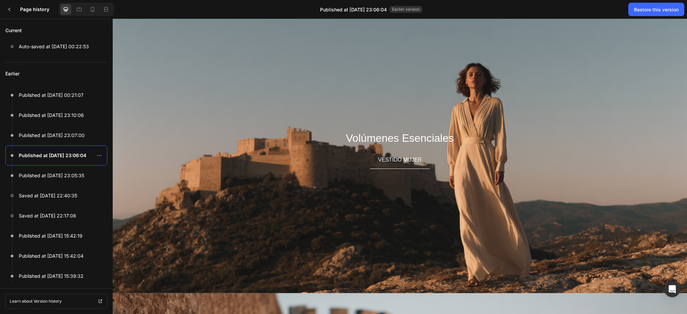
drag, startPoint x: 281, startPoint y: 122, endPoint x: 309, endPoint y: 133, distance: 30.0
click at [284, 126] on div "Volúmenes Esenciales Heading VESTIDO MUJER Button" at bounding box center [400, 149] width 574 height 287
click at [352, 136] on h2 "Volúmenes Esenciales" at bounding box center [400, 138] width 392 height 15
drag, startPoint x: 370, startPoint y: 163, endPoint x: 400, endPoint y: 142, distance: 37.3
click at [372, 163] on button "VESTIDO MUJER" at bounding box center [400, 160] width 60 height 18
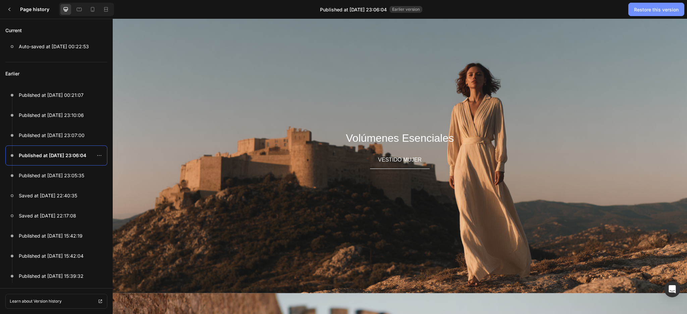
click at [632, 5] on button "Restore this version" at bounding box center [656, 9] width 56 height 13
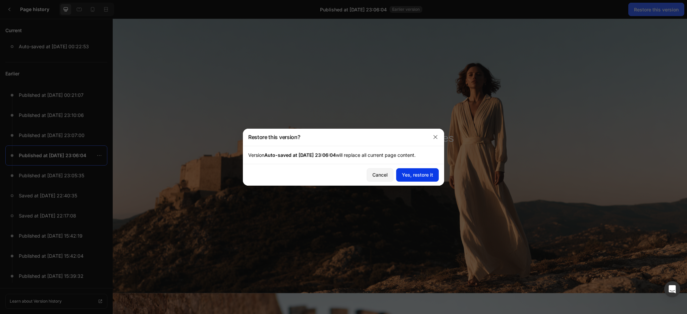
click at [410, 175] on div "Yes, restore it" at bounding box center [417, 174] width 31 height 7
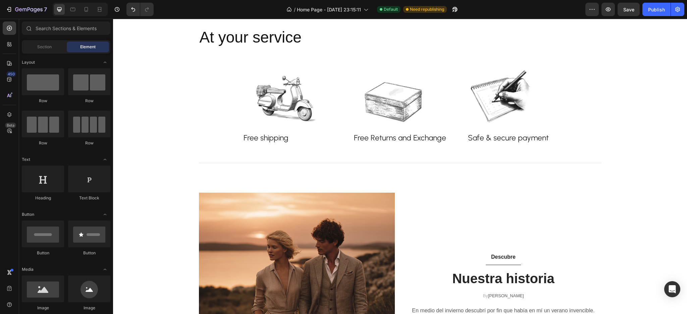
scroll to position [0, 0]
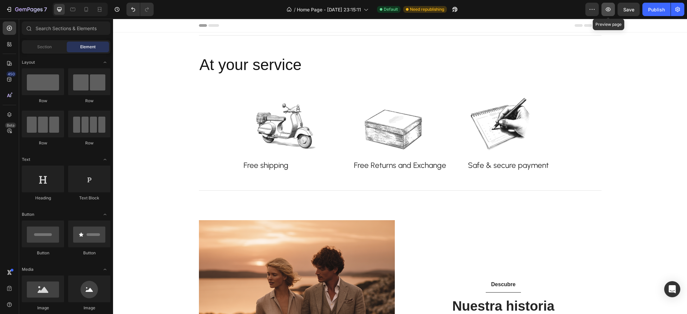
click at [611, 13] on button "button" at bounding box center [607, 9] width 13 height 13
click at [81, 11] on div at bounding box center [86, 9] width 11 height 11
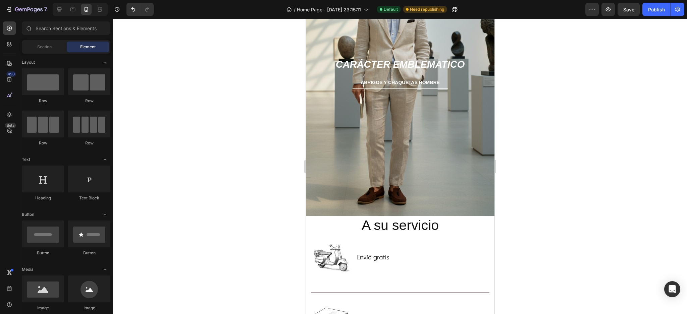
scroll to position [620, 0]
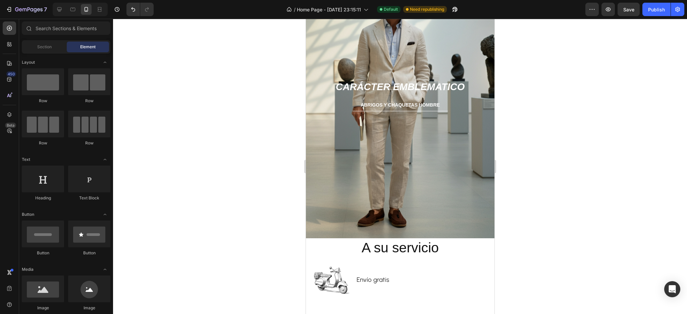
drag, startPoint x: 490, startPoint y: 56, endPoint x: 802, endPoint y: 172, distance: 333.3
click at [412, 249] on h2 "A su servicio" at bounding box center [400, 248] width 178 height 19
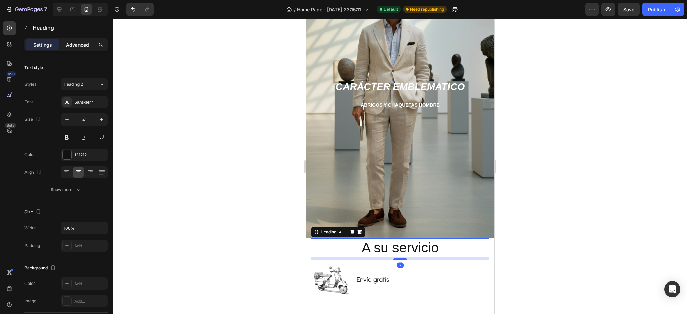
click at [75, 43] on p "Advanced" at bounding box center [77, 44] width 23 height 7
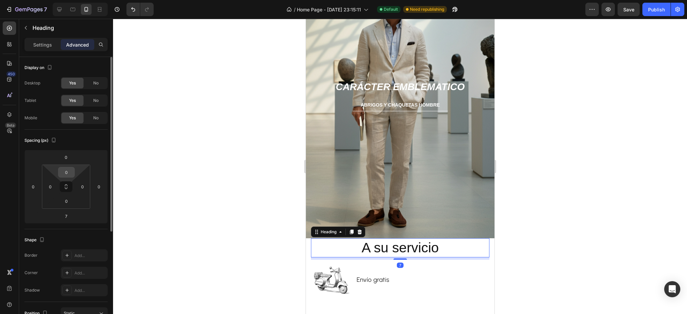
click at [66, 174] on input "0" at bounding box center [66, 172] width 13 height 10
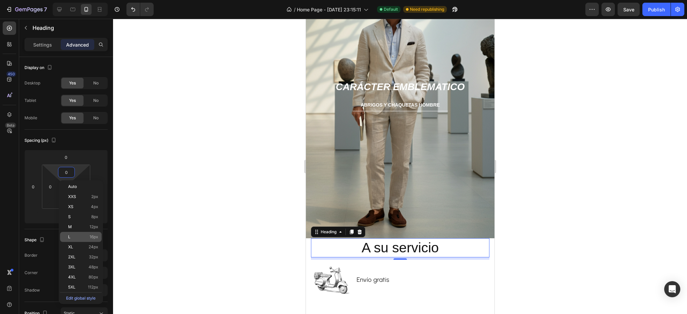
click at [70, 241] on div "L 16px" at bounding box center [81, 237] width 42 height 10
type input "16"
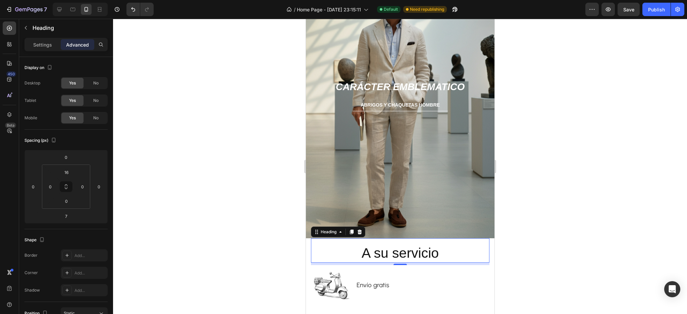
click at [174, 208] on div at bounding box center [400, 167] width 574 height 296
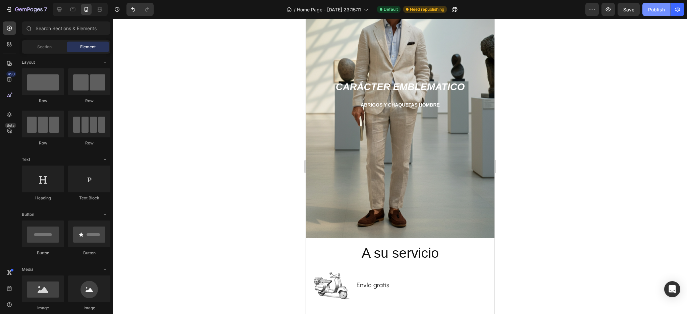
click at [653, 7] on div "Publish" at bounding box center [656, 9] width 17 height 7
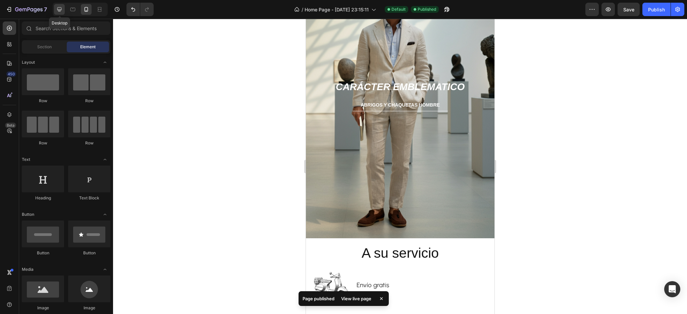
click at [61, 10] on icon at bounding box center [59, 9] width 7 height 7
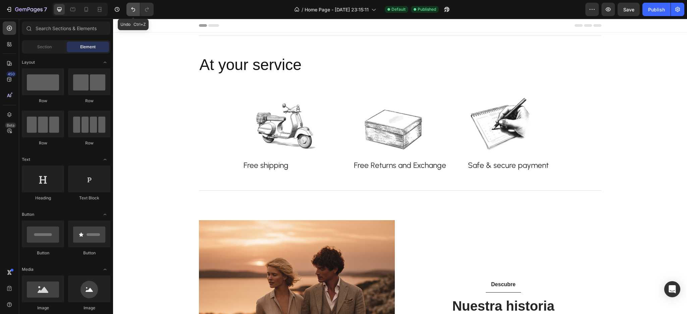
click at [129, 10] on button "Undo/Redo" at bounding box center [132, 9] width 13 height 13
click at [131, 10] on icon "Undo/Redo" at bounding box center [133, 9] width 7 height 7
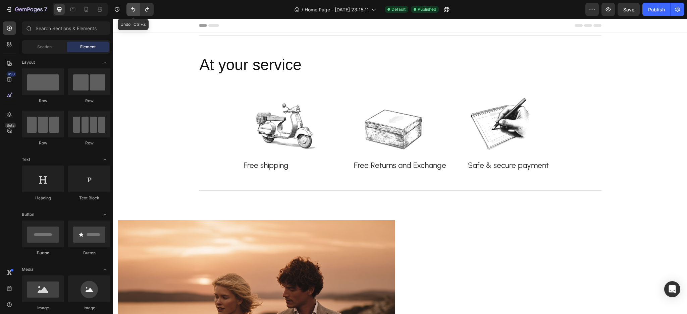
click at [131, 10] on icon "Undo/Redo" at bounding box center [133, 9] width 7 height 7
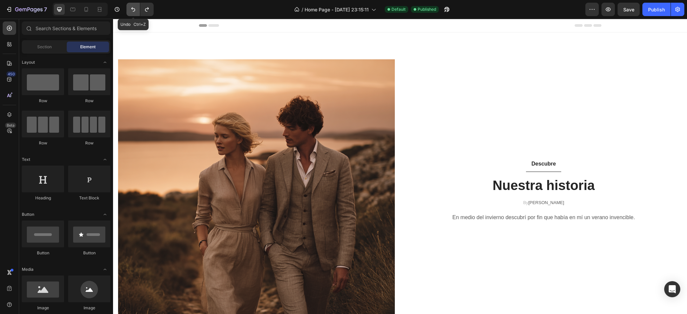
click at [131, 10] on icon "Undo/Redo" at bounding box center [133, 9] width 7 height 7
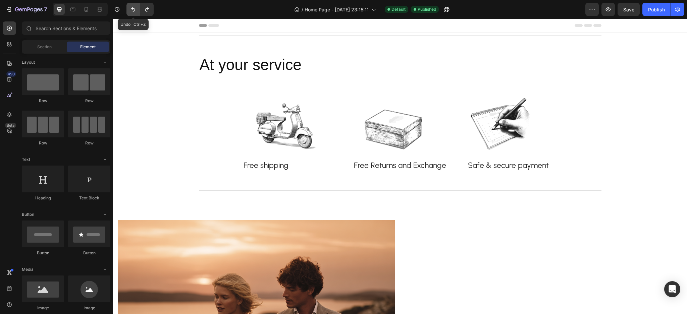
click at [131, 10] on icon "Undo/Redo" at bounding box center [133, 9] width 7 height 7
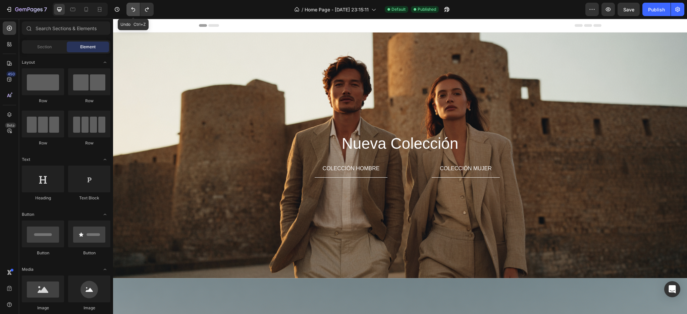
click at [131, 10] on icon "Undo/Redo" at bounding box center [133, 9] width 7 height 7
click at [143, 9] on button "Undo/Redo" at bounding box center [146, 9] width 13 height 13
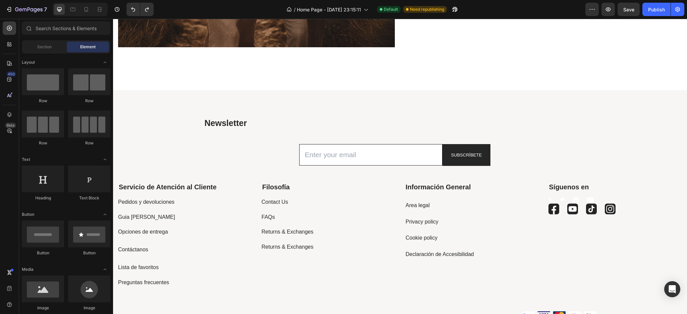
scroll to position [1866, 0]
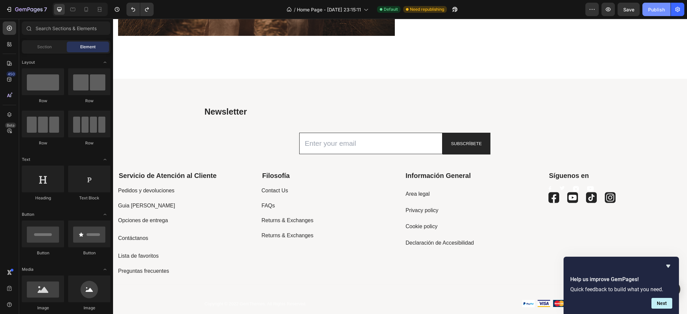
click at [662, 11] on div "Publish" at bounding box center [656, 9] width 17 height 7
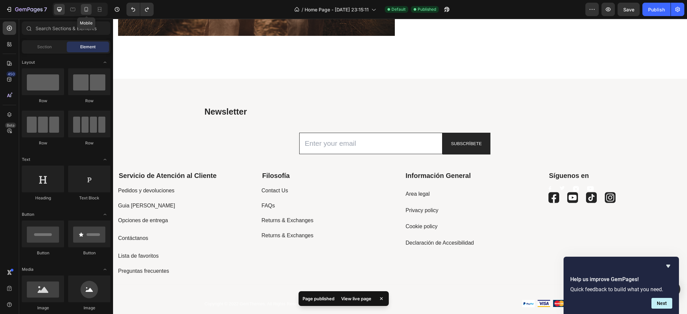
click at [83, 10] on icon at bounding box center [86, 9] width 7 height 7
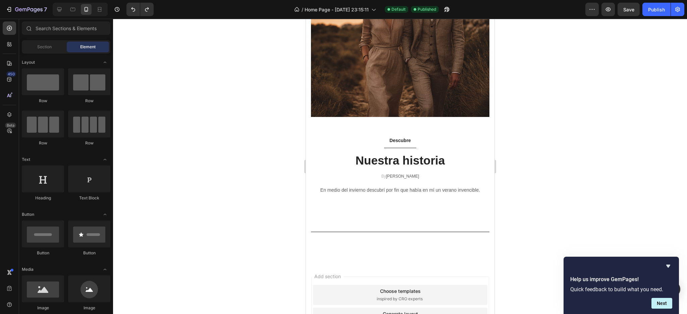
scroll to position [2293, 0]
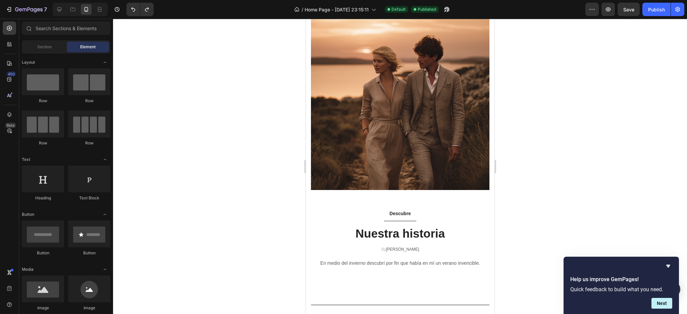
drag, startPoint x: 489, startPoint y: 279, endPoint x: 802, endPoint y: 204, distance: 322.4
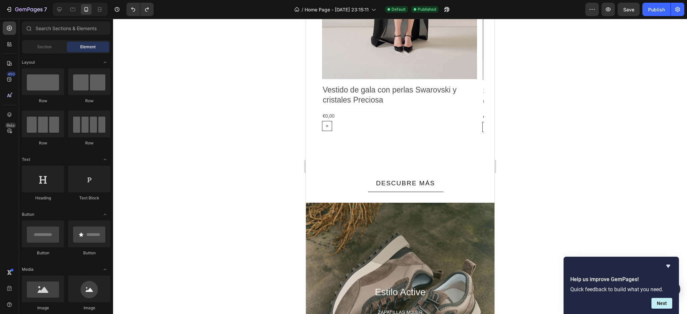
scroll to position [1249, 0]
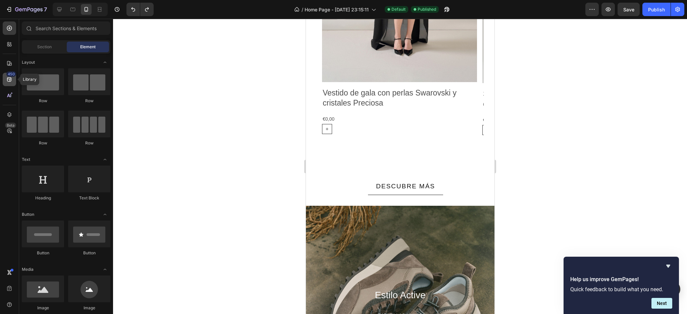
click at [9, 76] on div "450" at bounding box center [11, 73] width 10 height 5
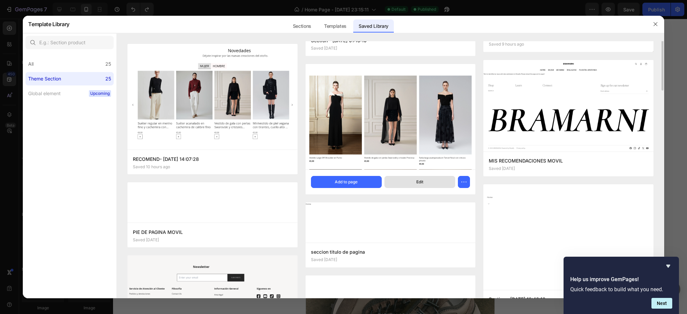
scroll to position [313, 0]
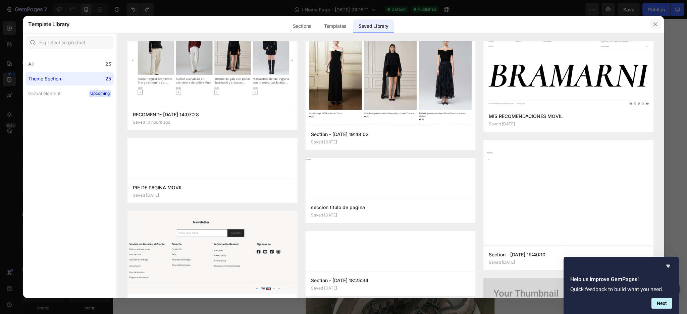
click at [653, 23] on icon "button" at bounding box center [655, 23] width 5 height 5
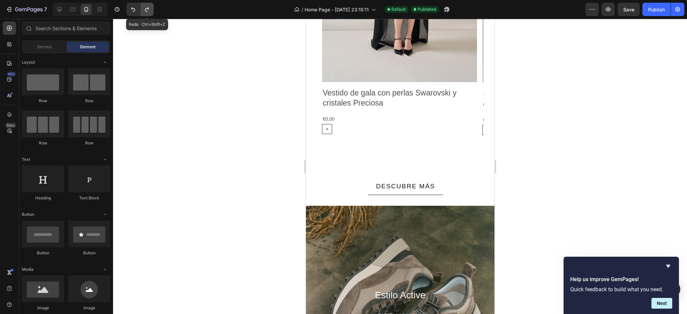
click at [144, 9] on icon "Undo/Redo" at bounding box center [147, 9] width 7 height 7
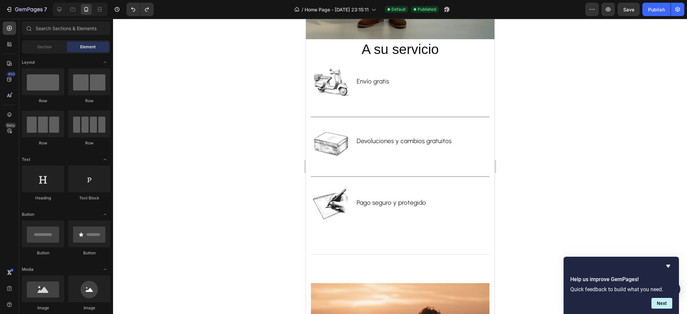
scroll to position [813, 0]
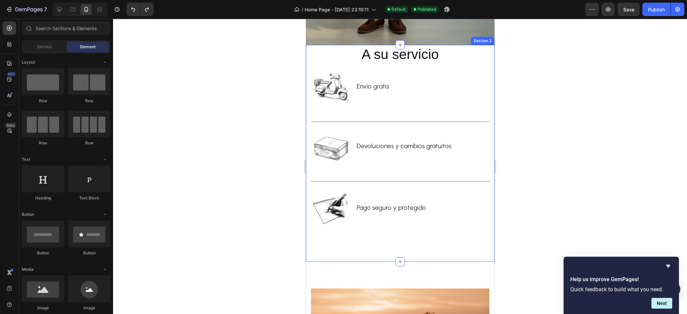
click at [484, 55] on div "A su servicio Heading Image Envío gratis Text block Row Title Line Image Devolu…" at bounding box center [400, 153] width 189 height 217
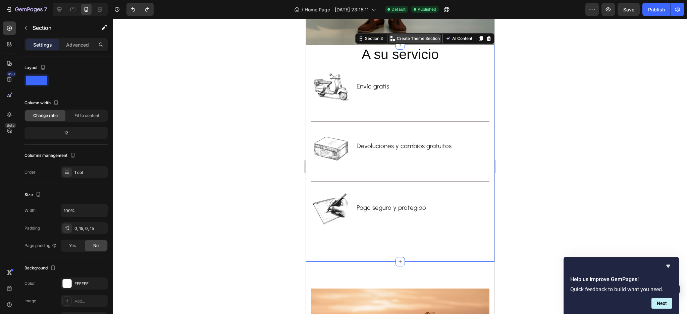
click at [423, 41] on p "Create Theme Section" at bounding box center [418, 39] width 43 height 6
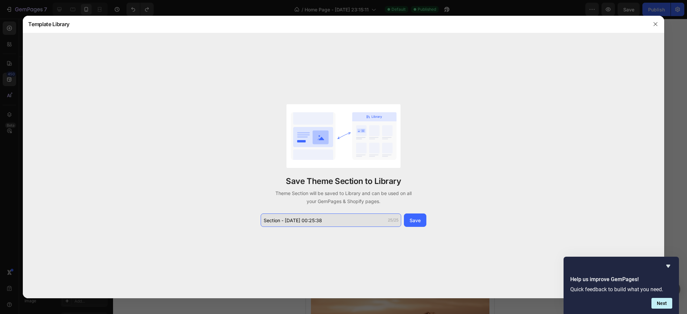
click at [280, 220] on input "Section - Sep 29 00:25:38" at bounding box center [331, 220] width 141 height 13
click at [275, 220] on input "Section - Sep 29 00:25:38" at bounding box center [331, 220] width 141 height 13
drag, startPoint x: 279, startPoint y: 220, endPoint x: 264, endPoint y: 219, distance: 15.2
click at [264, 219] on input "Section - Sep 29 00:25:38" at bounding box center [331, 220] width 141 height 13
type input "veri mo - Sep 29 00:25:38"
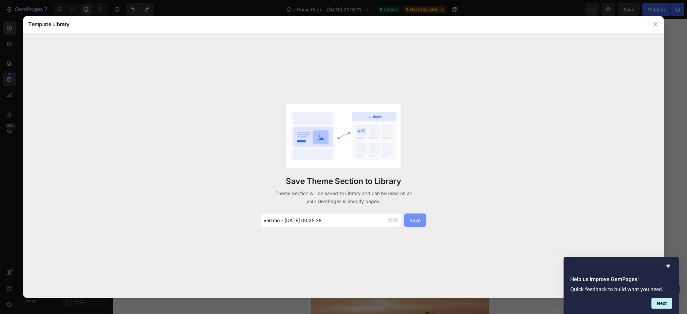
click at [413, 220] on div "Save" at bounding box center [415, 220] width 11 height 7
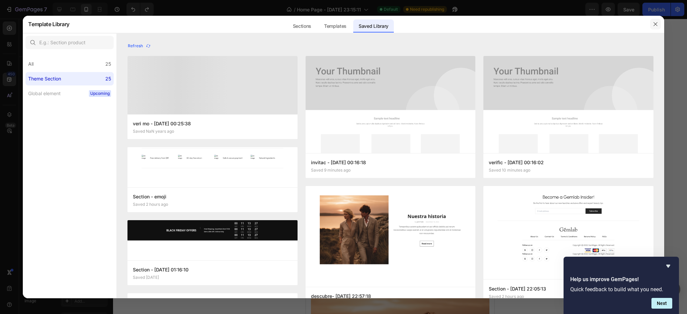
click at [651, 26] on button "button" at bounding box center [655, 24] width 11 height 11
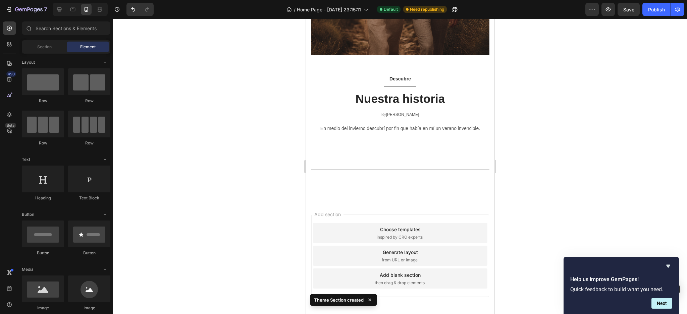
scroll to position [1231, 0]
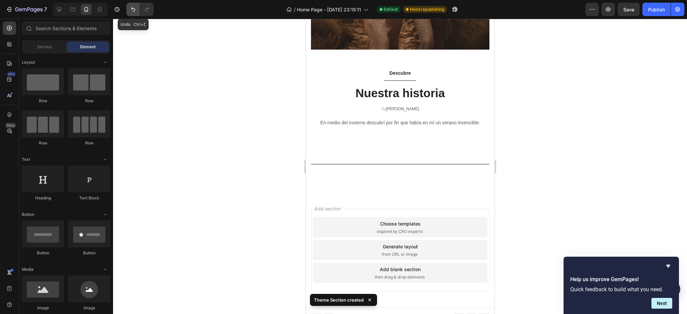
click at [135, 10] on icon "Undo/Redo" at bounding box center [133, 9] width 7 height 7
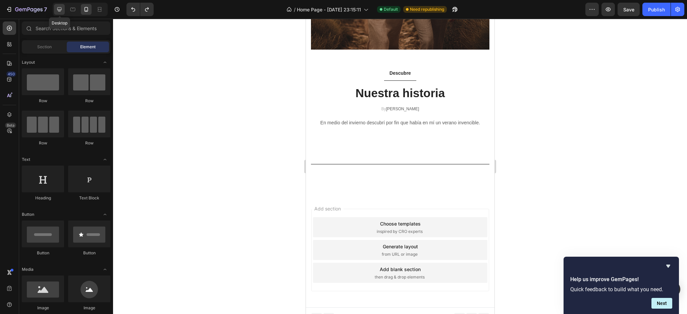
click at [60, 10] on icon at bounding box center [59, 9] width 4 height 4
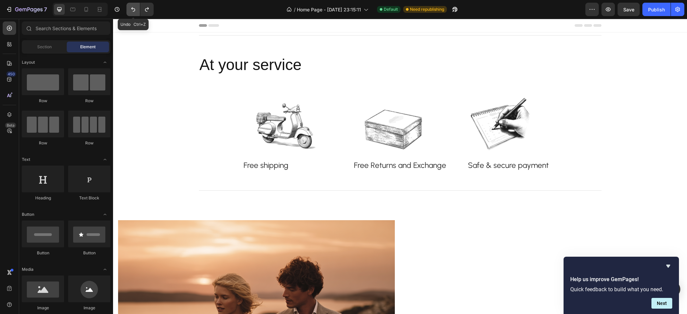
click at [130, 11] on icon "Undo/Redo" at bounding box center [133, 9] width 7 height 7
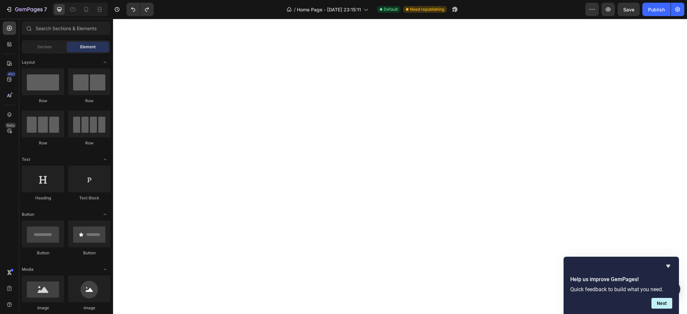
scroll to position [1740, 0]
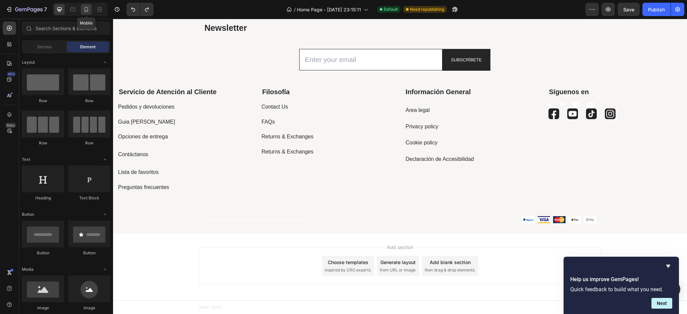
click at [85, 11] on icon at bounding box center [86, 9] width 7 height 7
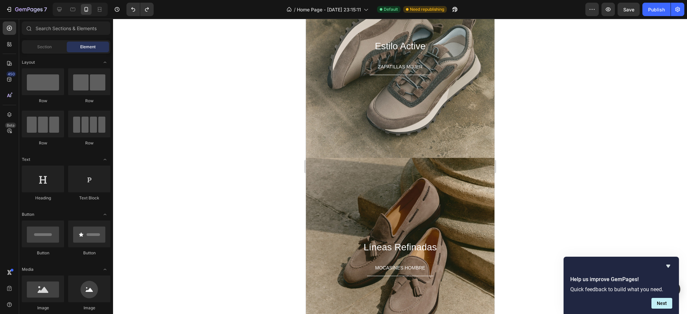
scroll to position [2013, 0]
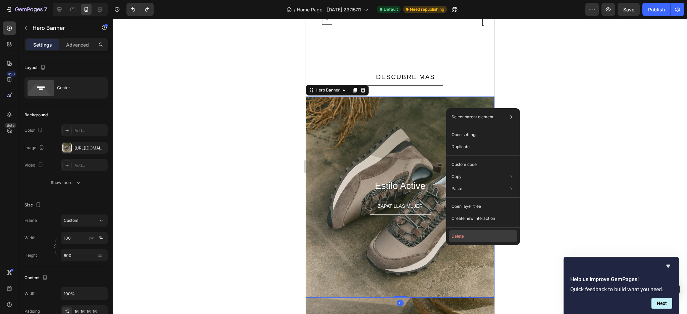
click at [454, 232] on button "Delete" at bounding box center [483, 236] width 68 height 12
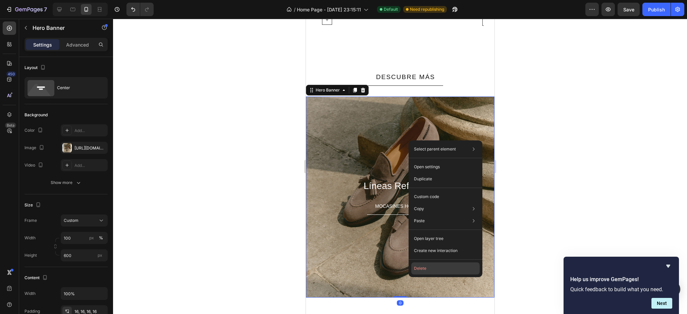
click at [429, 264] on button "Delete" at bounding box center [445, 269] width 68 height 12
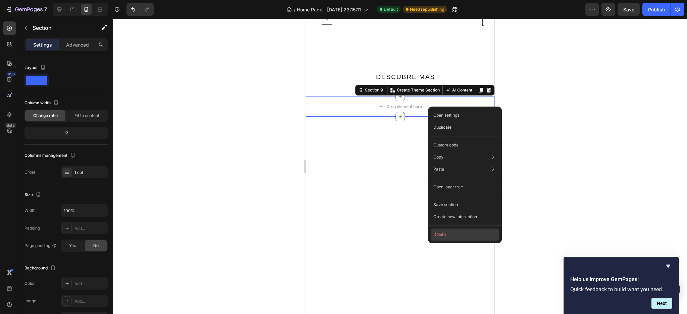
drag, startPoint x: 436, startPoint y: 234, endPoint x: 147, endPoint y: 211, distance: 290.1
click at [436, 234] on button "Delete" at bounding box center [465, 235] width 68 height 12
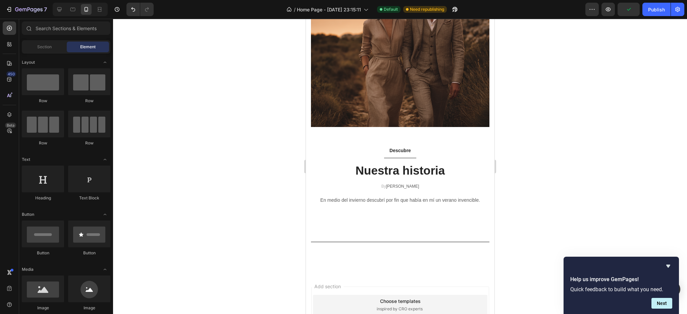
scroll to position [2257, 0]
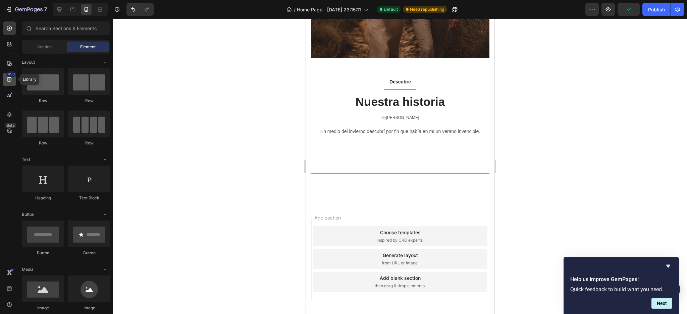
click at [4, 81] on div "450" at bounding box center [9, 79] width 13 height 13
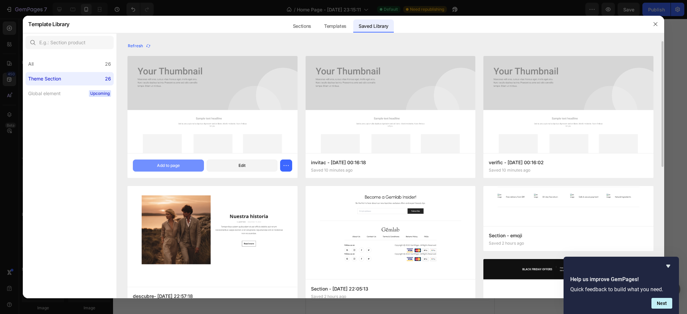
click at [151, 170] on button "Add to page" at bounding box center [168, 166] width 71 height 12
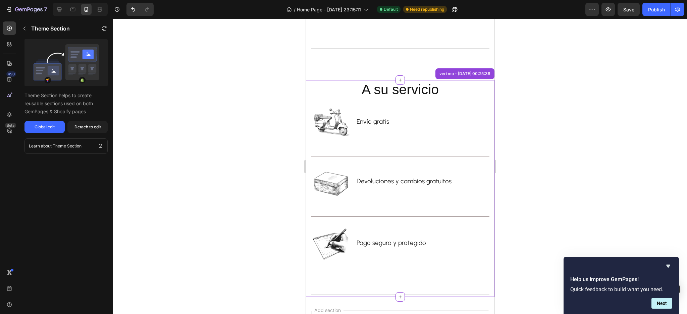
scroll to position [2435, 0]
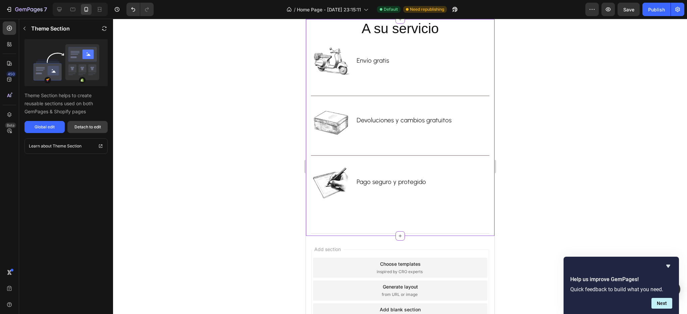
click at [94, 128] on div "Detach to edit" at bounding box center [87, 127] width 27 height 6
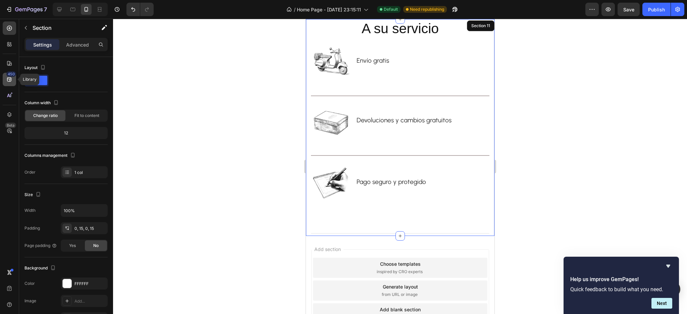
click at [9, 79] on icon at bounding box center [9, 79] width 4 height 4
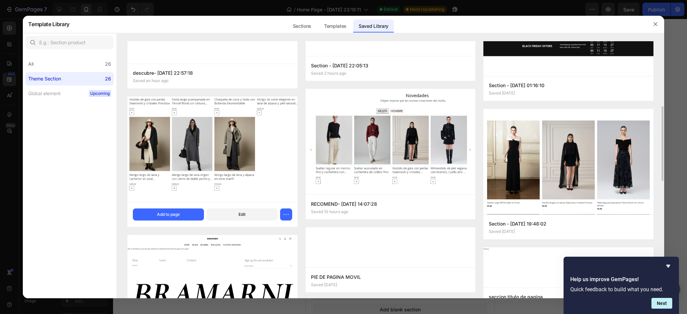
scroll to position [313, 0]
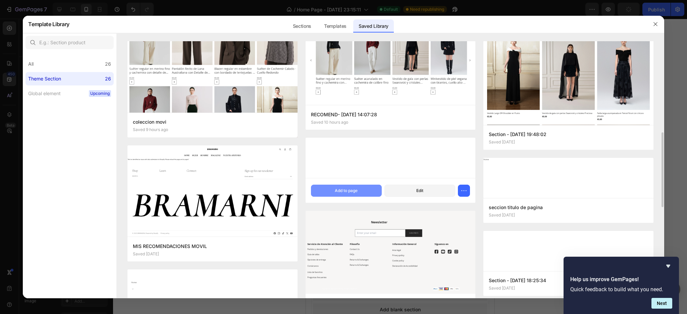
click at [336, 194] on button "Add to page" at bounding box center [346, 191] width 71 height 12
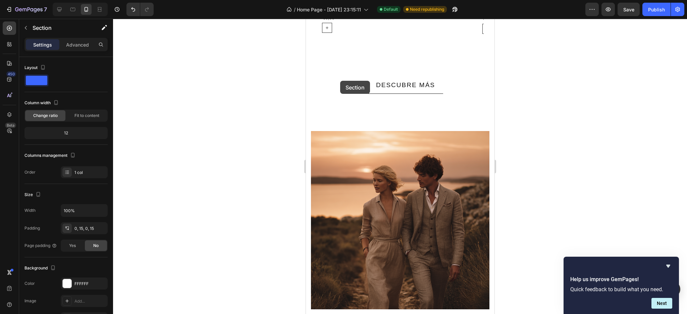
scroll to position [1984, 0]
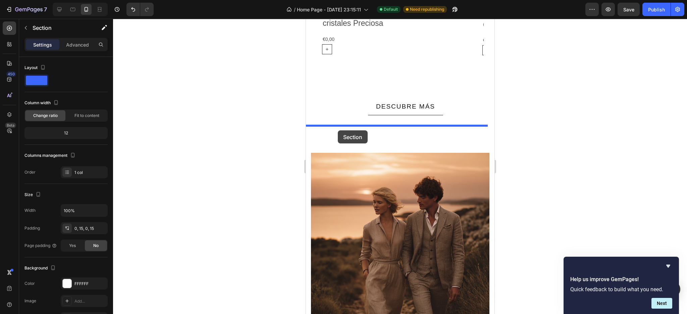
drag, startPoint x: 309, startPoint y: 103, endPoint x: 337, endPoint y: 130, distance: 39.4
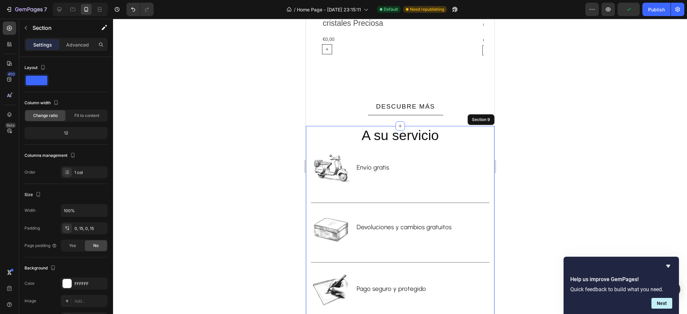
click at [543, 169] on div at bounding box center [400, 167] width 574 height 296
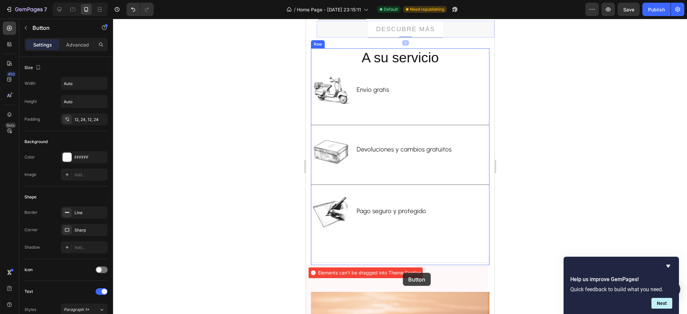
scroll to position [2070, 0]
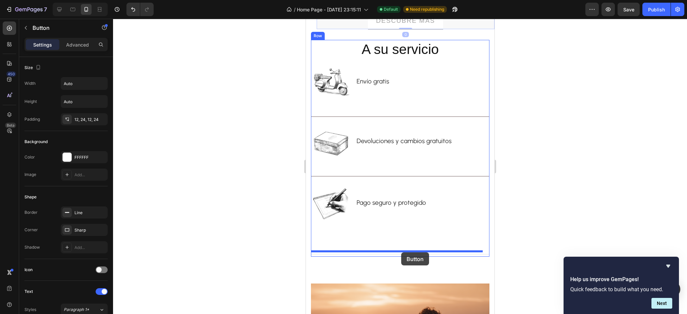
drag, startPoint x: 440, startPoint y: 73, endPoint x: 401, endPoint y: 253, distance: 184.1
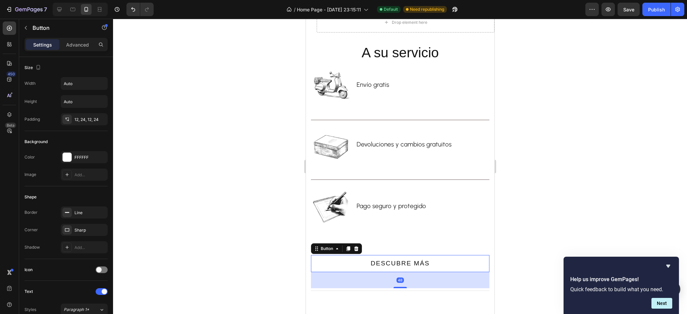
click at [528, 233] on div at bounding box center [400, 167] width 574 height 296
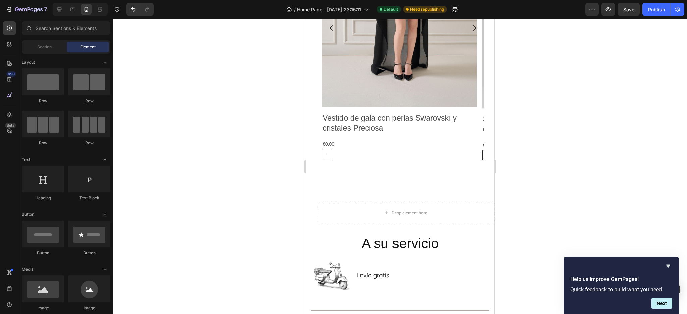
scroll to position [1832, 0]
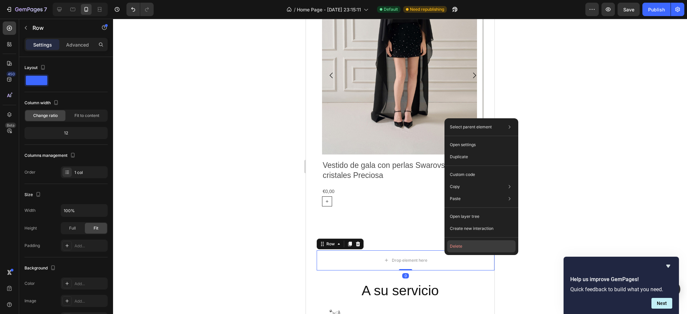
click at [459, 244] on button "Delete" at bounding box center [481, 247] width 68 height 12
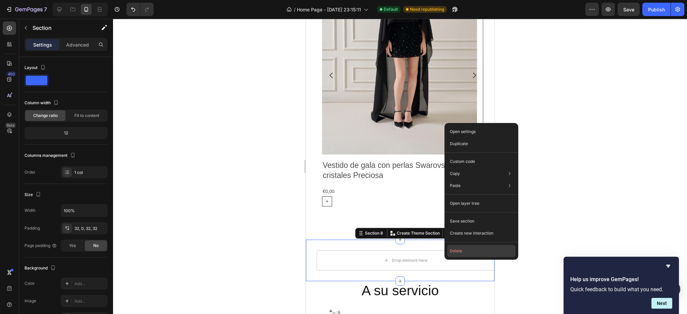
click at [467, 245] on div "Open settings Duplicate Custom code Copy Copy section Ctrl + C Copy style Copy …" at bounding box center [481, 191] width 74 height 137
click at [467, 248] on button "Delete" at bounding box center [481, 251] width 68 height 12
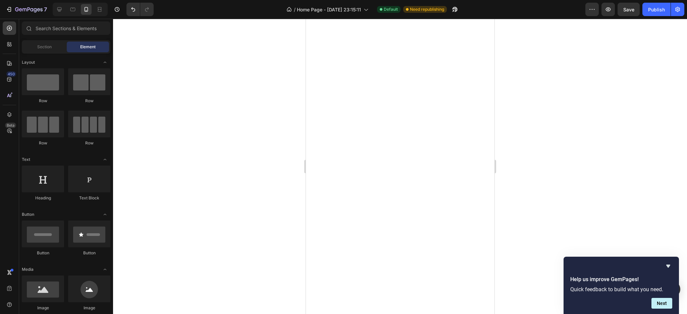
scroll to position [42, 0]
click at [56, 5] on div at bounding box center [59, 9] width 11 height 11
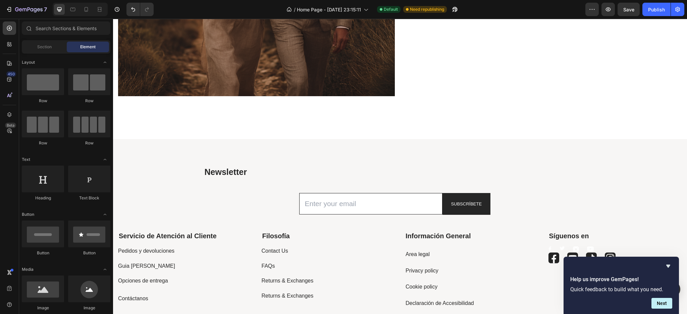
scroll to position [1662, 0]
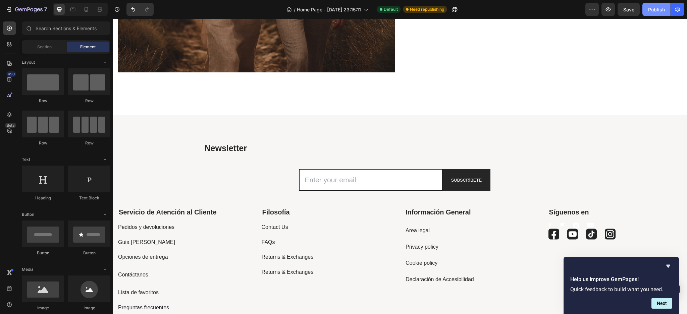
click at [662, 11] on div "Publish" at bounding box center [656, 9] width 17 height 7
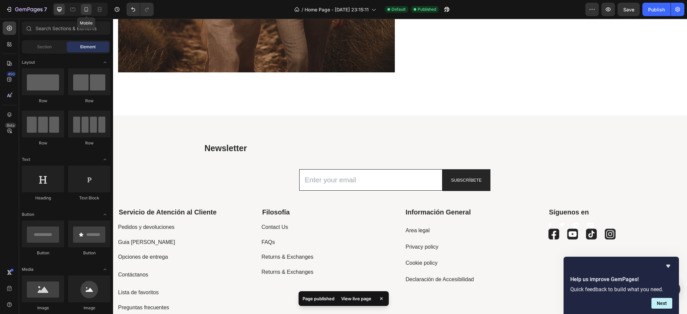
click at [88, 11] on icon at bounding box center [86, 9] width 7 height 7
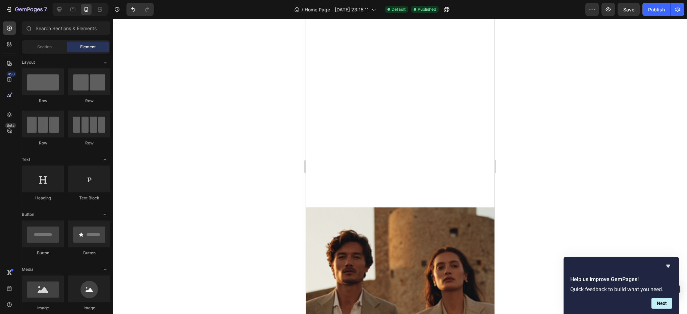
scroll to position [596, 0]
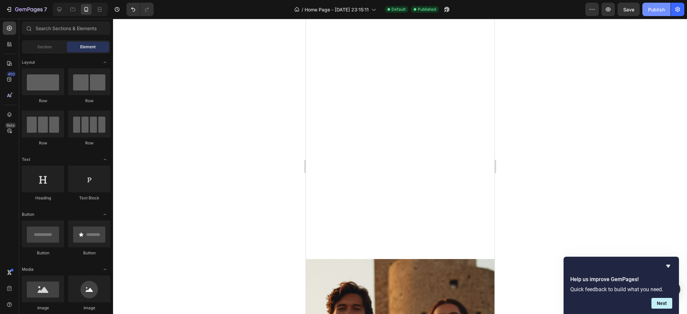
click at [654, 10] on div "Publish" at bounding box center [656, 9] width 17 height 7
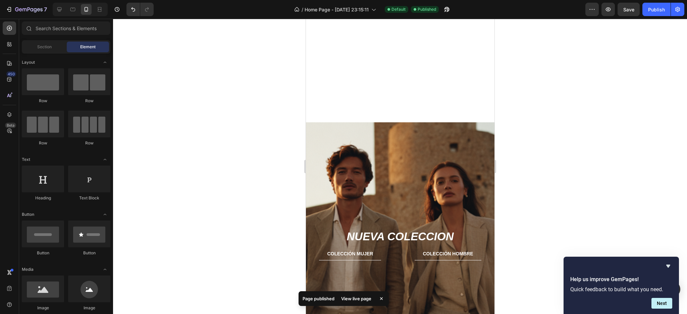
scroll to position [55, 0]
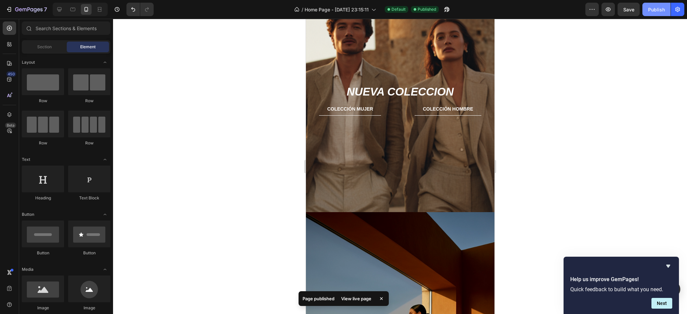
click at [653, 9] on div "Publish" at bounding box center [656, 9] width 17 height 7
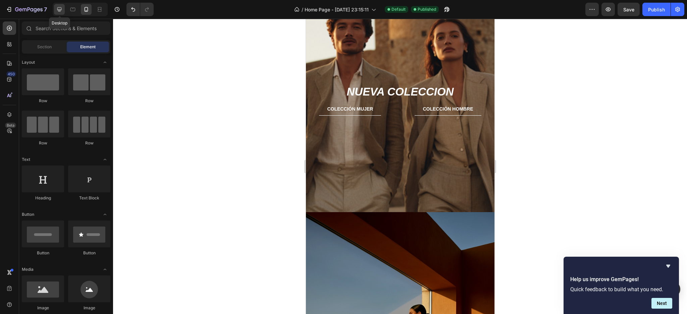
click at [57, 10] on icon at bounding box center [59, 9] width 7 height 7
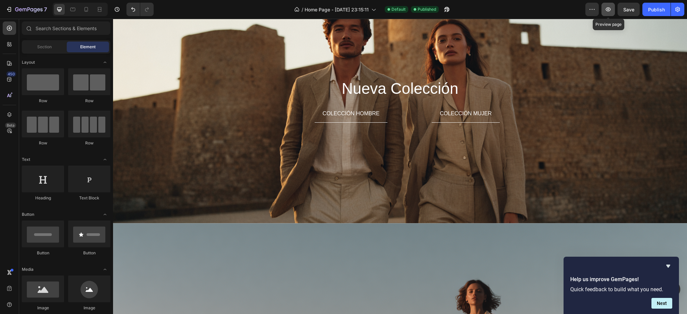
click at [609, 8] on icon "button" at bounding box center [608, 9] width 2 height 2
click at [662, 9] on div "Publish" at bounding box center [656, 9] width 17 height 7
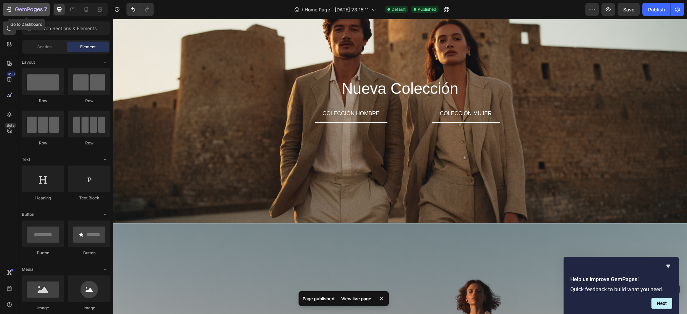
click at [23, 9] on icon "button" at bounding box center [24, 9] width 4 height 3
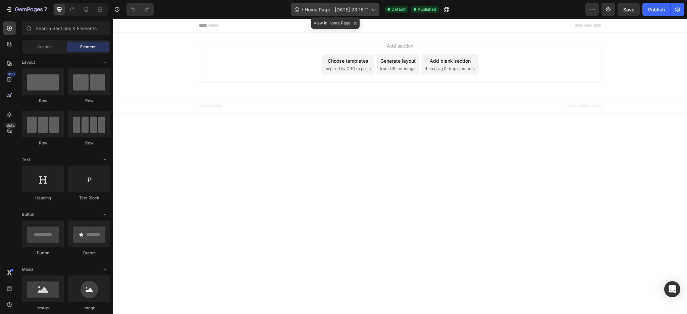
click at [368, 9] on span "Home Page - [DATE] 23:15:11" at bounding box center [337, 9] width 64 height 7
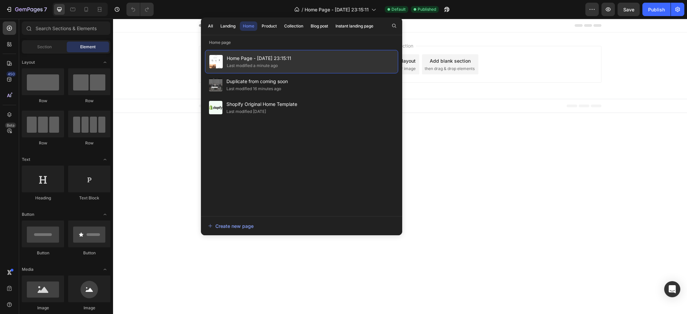
click at [281, 59] on span "Home Page - [DATE] 23:15:11" at bounding box center [259, 58] width 64 height 8
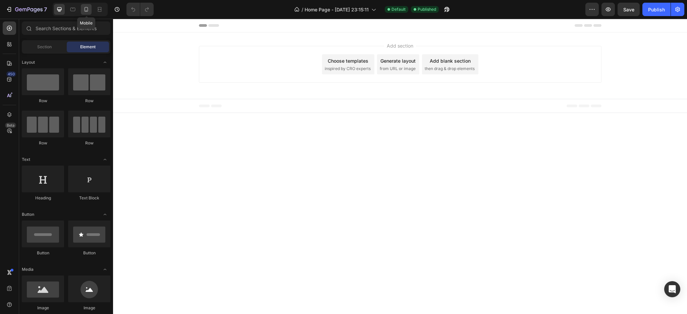
click at [86, 7] on icon at bounding box center [87, 9] width 4 height 5
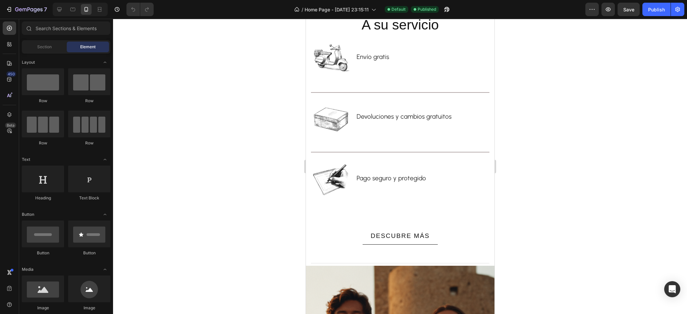
scroll to position [224, 0]
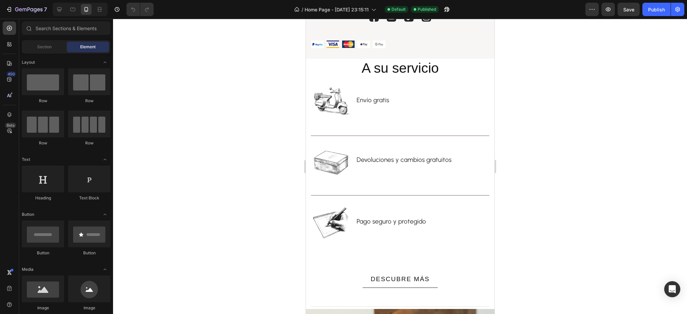
drag, startPoint x: 489, startPoint y: 57, endPoint x: 524, endPoint y: 71, distance: 37.6
click at [57, 8] on icon at bounding box center [59, 9] width 7 height 7
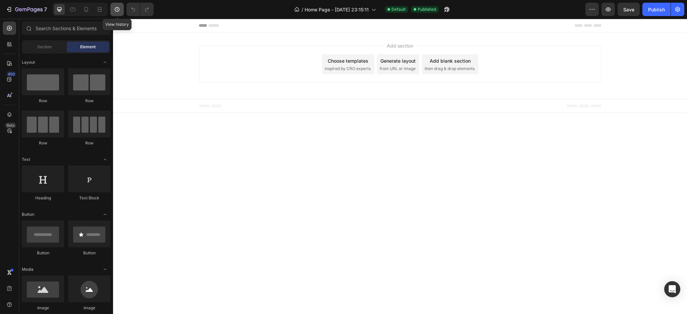
click at [114, 11] on icon "button" at bounding box center [117, 9] width 7 height 7
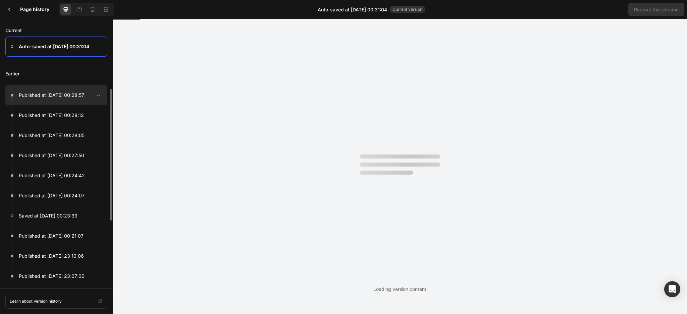
click at [51, 97] on p "Published at Sep 29, 00:28:57" at bounding box center [51, 95] width 65 height 8
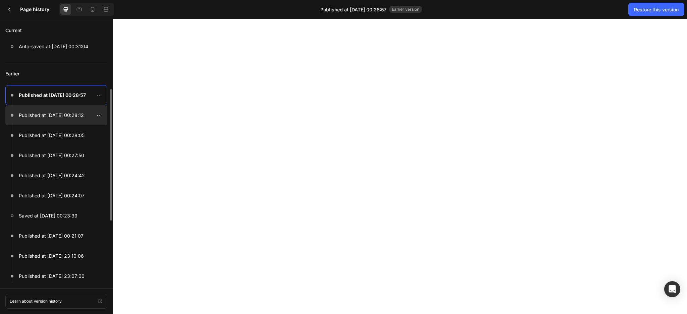
click at [54, 121] on div at bounding box center [56, 115] width 102 height 20
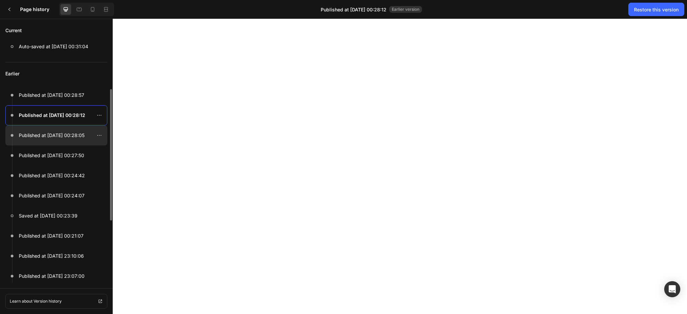
click at [56, 134] on p "Published at Sep 29, 00:28:05" at bounding box center [52, 135] width 66 height 8
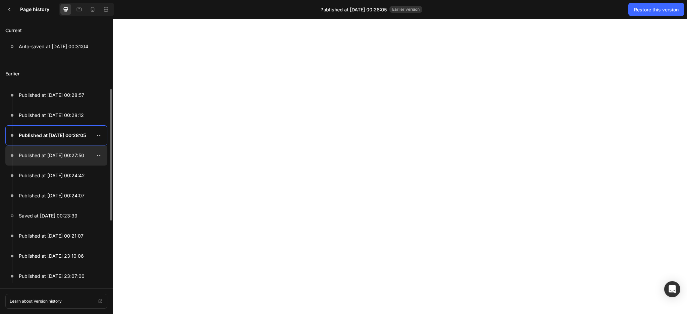
click at [55, 154] on p "Published at Sep 29, 00:27:50" at bounding box center [51, 156] width 65 height 8
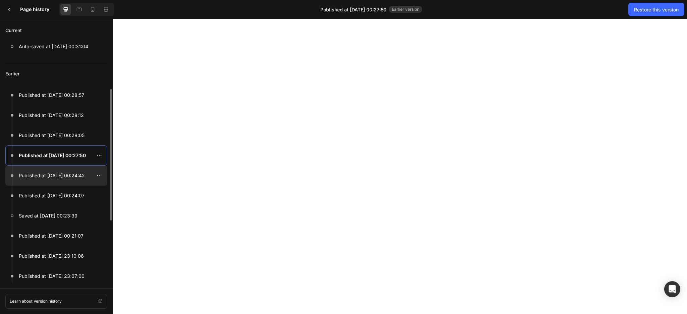
click at [55, 171] on div at bounding box center [56, 176] width 102 height 20
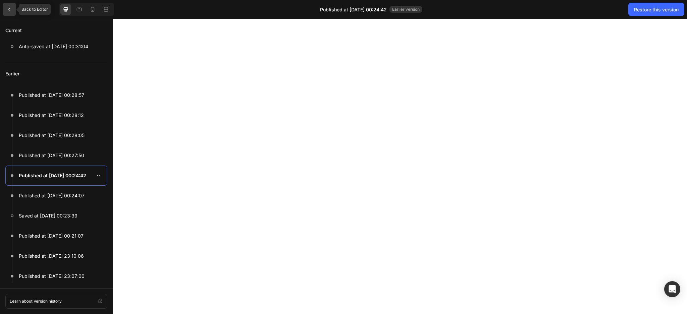
click at [8, 13] on div at bounding box center [9, 9] width 13 height 13
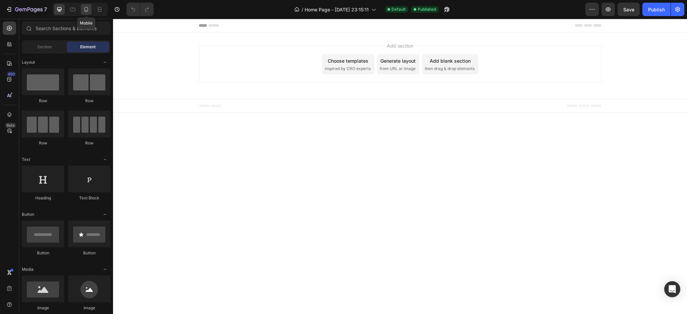
click at [84, 8] on icon at bounding box center [86, 9] width 7 height 7
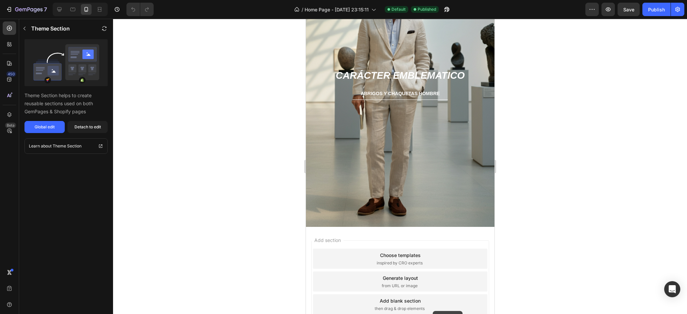
scroll to position [1170, 0]
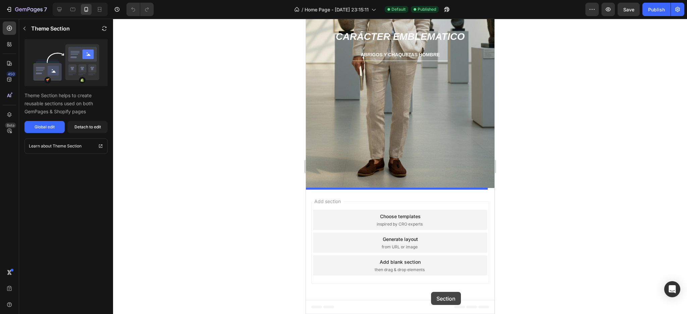
drag, startPoint x: 468, startPoint y: 68, endPoint x: 431, endPoint y: 292, distance: 227.5
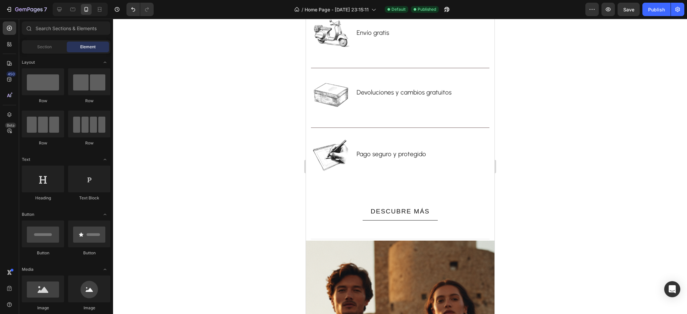
scroll to position [0, 0]
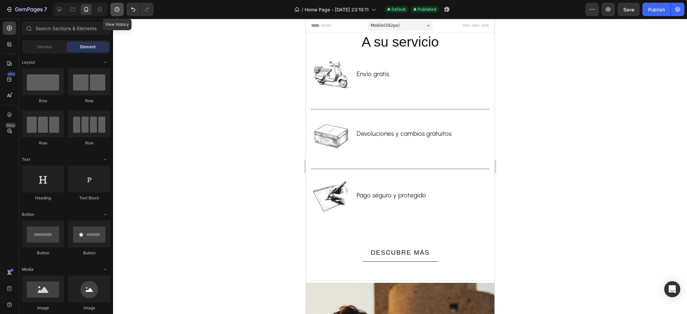
click at [113, 9] on button "button" at bounding box center [116, 9] width 13 height 13
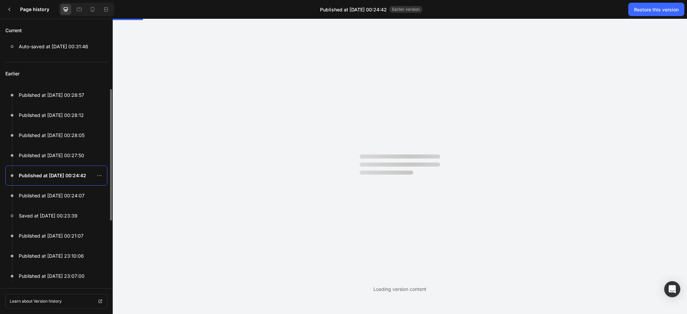
click at [48, 118] on p "Published at Sep 29, 00:28:12" at bounding box center [51, 115] width 65 height 8
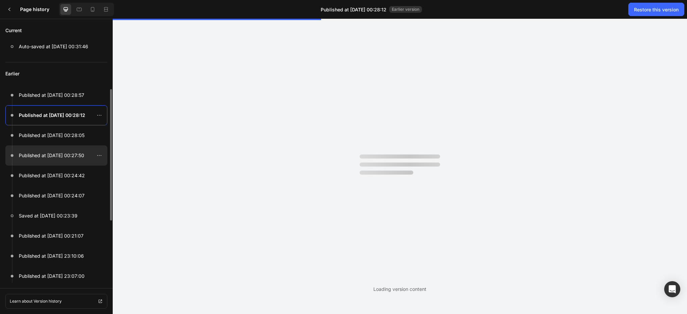
click at [49, 149] on div at bounding box center [56, 156] width 102 height 20
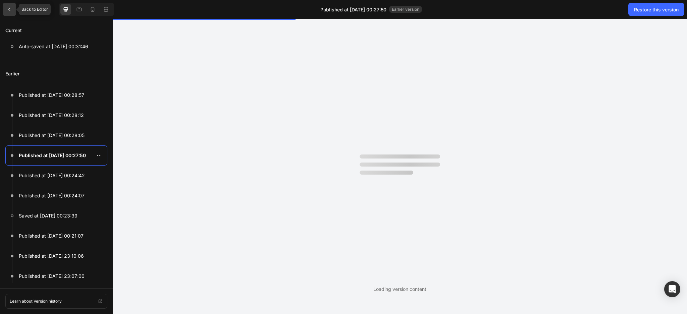
click at [11, 8] on icon at bounding box center [9, 9] width 5 height 5
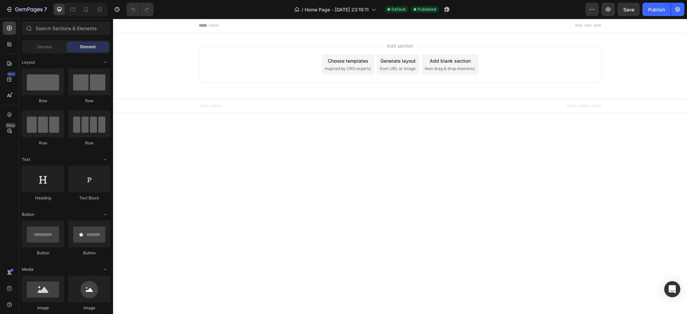
click at [215, 24] on icon at bounding box center [213, 25] width 11 height 3
click at [112, 10] on button "button" at bounding box center [116, 9] width 13 height 13
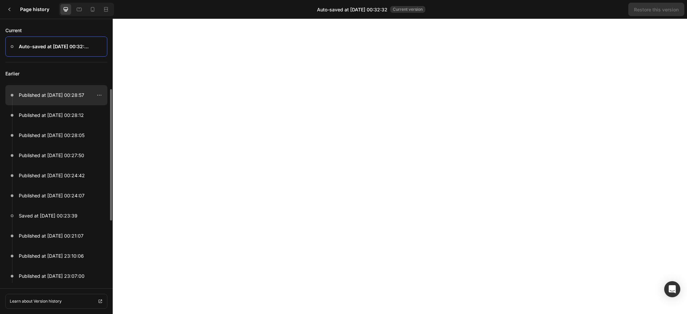
click at [53, 91] on p "Published at [DATE] 00:28:57" at bounding box center [51, 95] width 65 height 8
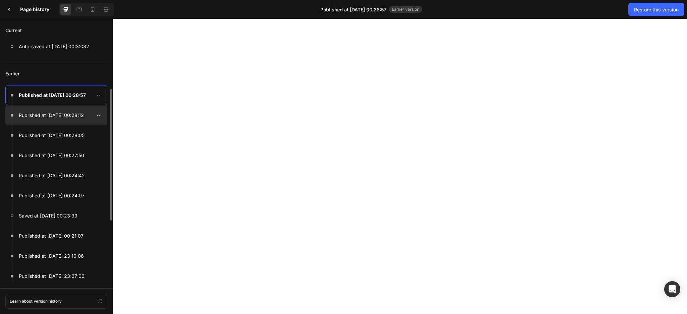
click at [56, 113] on p "Published at [DATE] 00:28:12" at bounding box center [51, 115] width 65 height 8
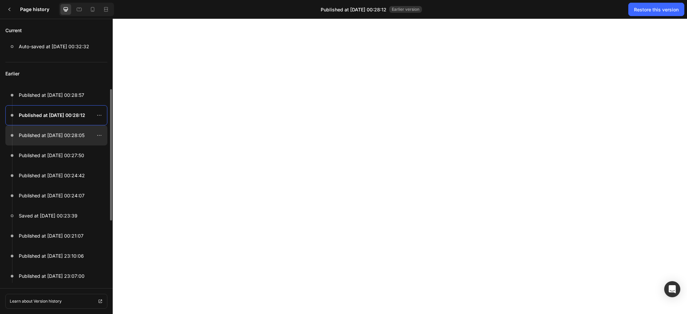
click at [63, 128] on div at bounding box center [56, 135] width 102 height 20
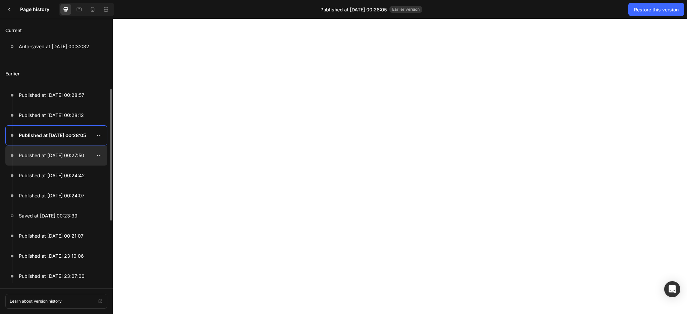
click at [63, 154] on p "Published at [DATE] 00:27:50" at bounding box center [51, 156] width 65 height 8
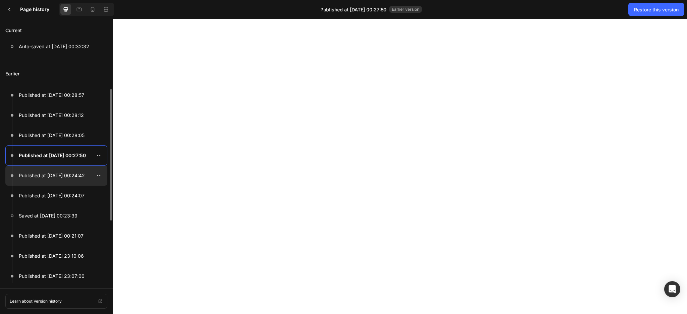
click at [60, 176] on p "Published at [DATE] 00:24:42" at bounding box center [52, 176] width 66 height 8
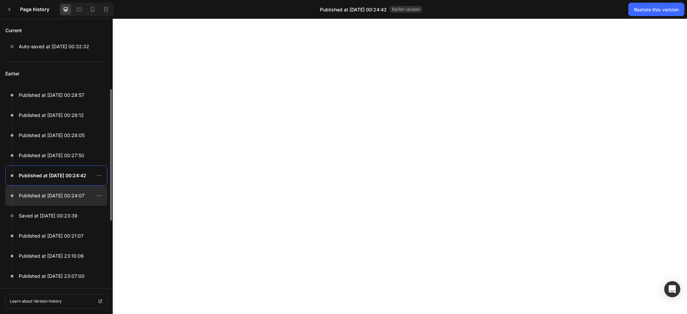
click at [71, 193] on p "Published at [DATE] 00:24:07" at bounding box center [52, 196] width 66 height 8
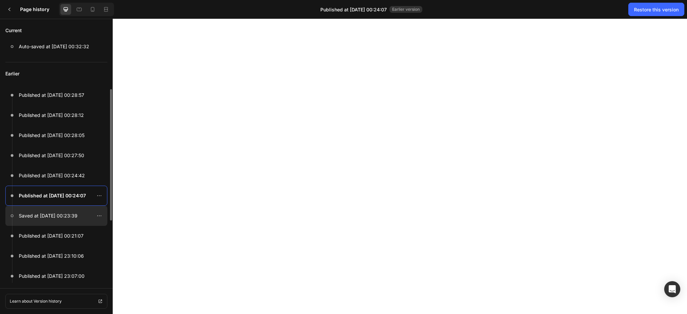
click at [43, 220] on div at bounding box center [56, 216] width 102 height 20
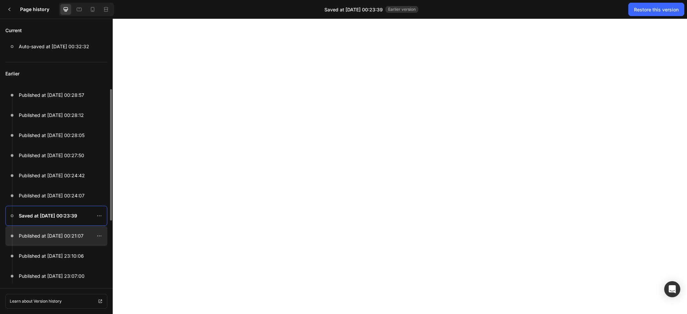
click at [46, 234] on p "Published at [DATE] 00:21:07" at bounding box center [51, 236] width 65 height 8
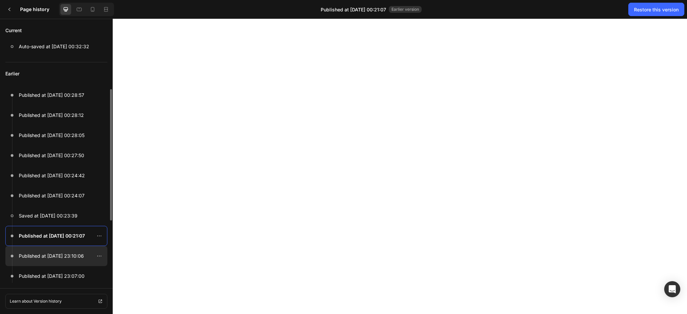
click at [44, 252] on div at bounding box center [56, 256] width 102 height 20
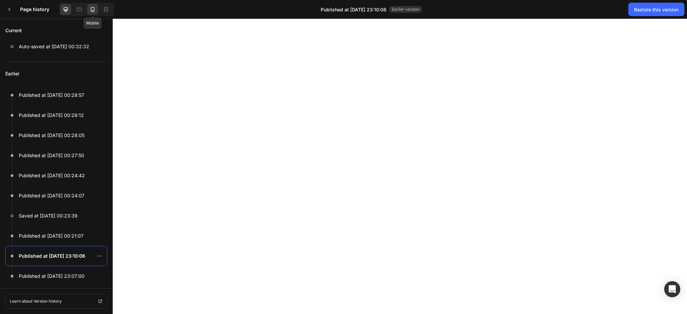
click at [89, 10] on icon at bounding box center [92, 9] width 7 height 7
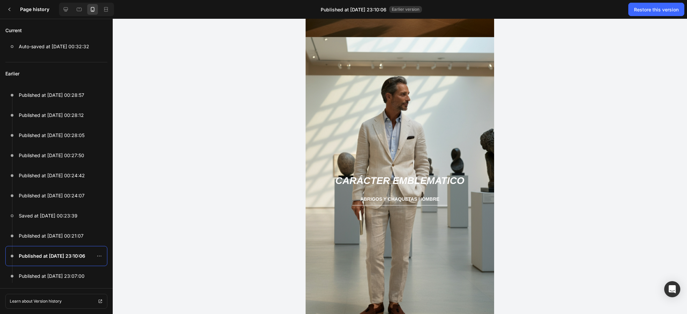
scroll to position [748, 0]
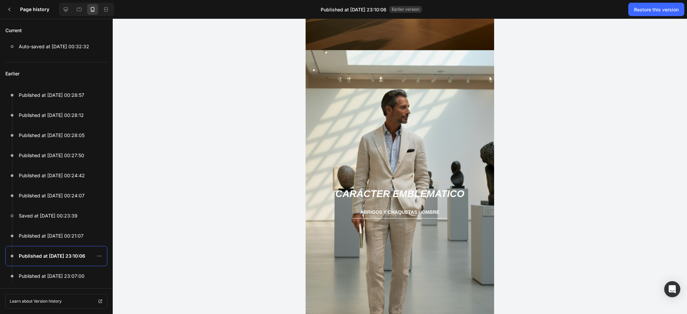
click at [446, 138] on div "Background Image" at bounding box center [400, 198] width 189 height 296
click at [61, 91] on div at bounding box center [56, 95] width 102 height 20
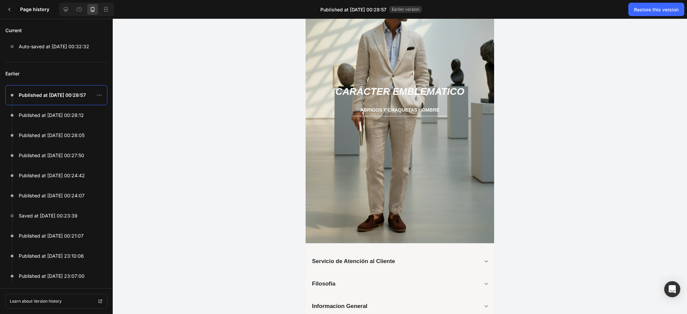
scroll to position [854, 0]
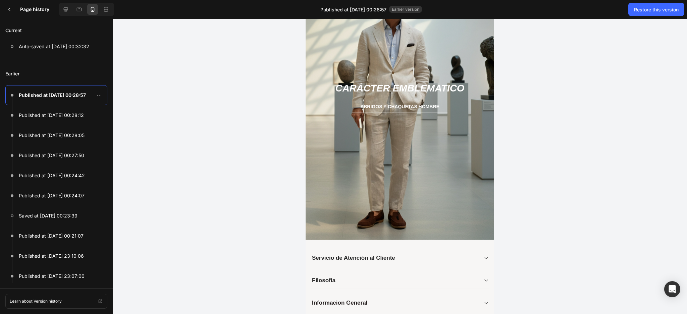
drag, startPoint x: 475, startPoint y: 254, endPoint x: 499, endPoint y: 88, distance: 168.5
drag, startPoint x: 491, startPoint y: 216, endPoint x: 801, endPoint y: 113, distance: 326.9
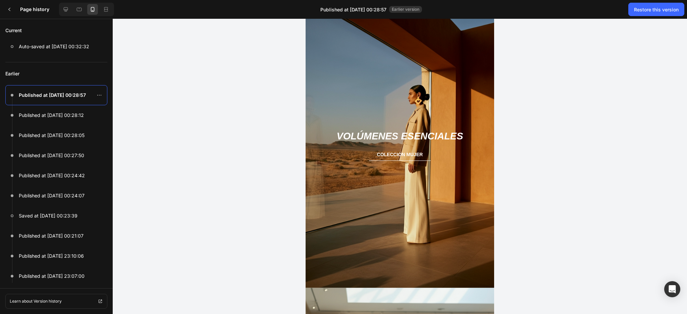
drag, startPoint x: 497, startPoint y: 52, endPoint x: 495, endPoint y: 58, distance: 6.4
click at [497, 46] on div at bounding box center [400, 167] width 574 height 296
click at [483, 20] on div "High Summer Heading Colección Cápsula 2025 Text Block colección hombre Button c…" at bounding box center [400, 170] width 189 height 1325
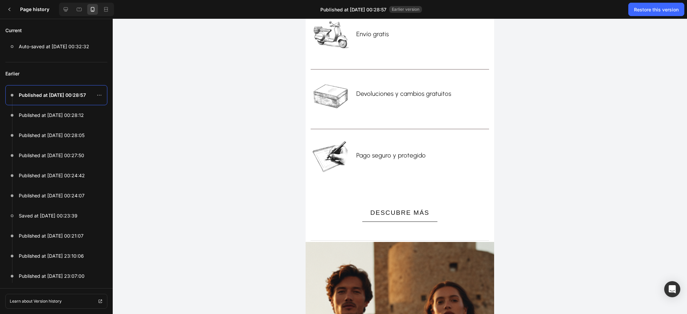
scroll to position [0, 0]
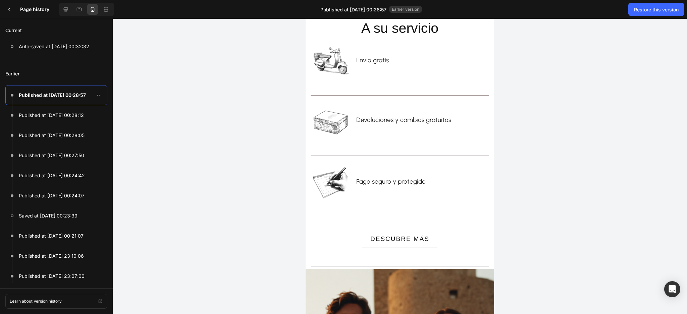
click at [444, 61] on div "Image Envío gratis Text block Row" at bounding box center [400, 60] width 178 height 40
click at [65, 8] on icon at bounding box center [65, 9] width 7 height 7
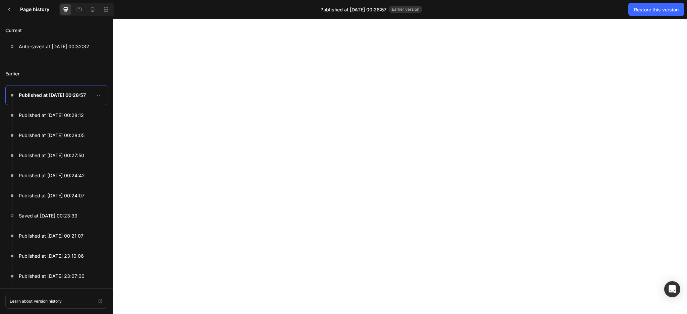
drag, startPoint x: 219, startPoint y: 96, endPoint x: 153, endPoint y: 115, distance: 69.3
click at [218, 99] on body "A su servicio Heading Image Envío gratis Text block Row Title Line Image Devolu…" at bounding box center [400, 167] width 574 height 296
click at [44, 119] on p "Published at [DATE] 00:28:12" at bounding box center [51, 115] width 65 height 8
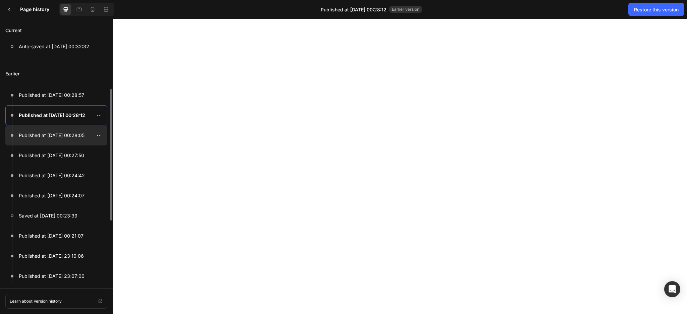
click at [50, 135] on p "Published at [DATE] 00:28:05" at bounding box center [52, 135] width 66 height 8
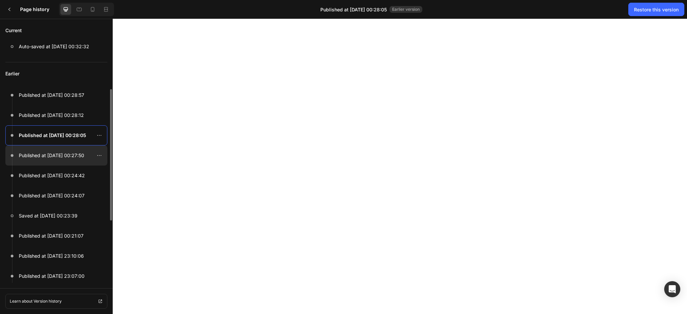
click at [52, 149] on div at bounding box center [56, 156] width 102 height 20
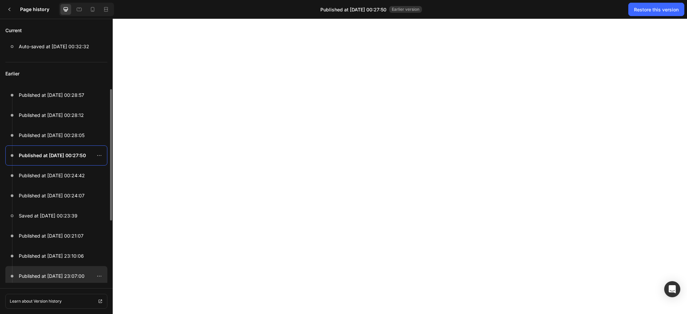
click at [58, 275] on p "Published at [DATE] 23:07:00" at bounding box center [52, 276] width 66 height 8
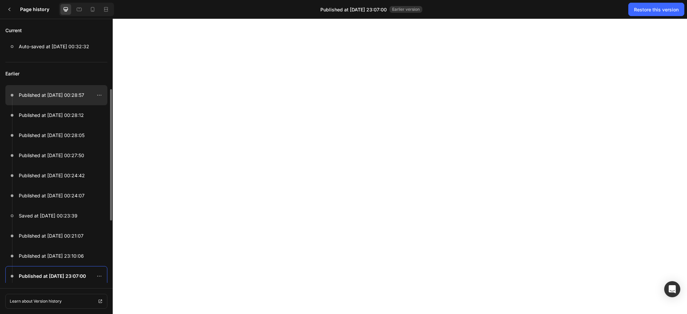
click at [49, 102] on div at bounding box center [56, 95] width 102 height 20
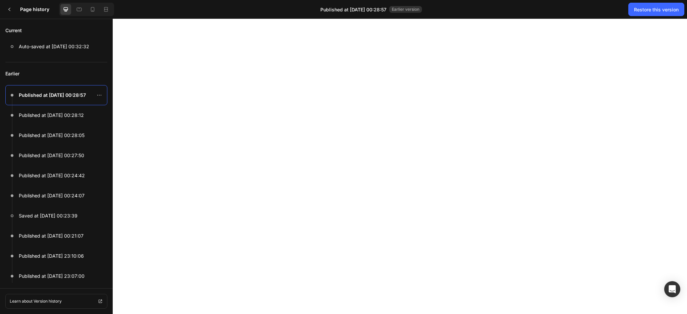
drag, startPoint x: 324, startPoint y: 56, endPoint x: 632, endPoint y: 121, distance: 314.9
click at [497, 157] on body "A su servicio Heading Image Envío gratis Text block Row Title Line Image Devolu…" at bounding box center [400, 167] width 574 height 296
click at [10, 3] on div at bounding box center [9, 9] width 13 height 13
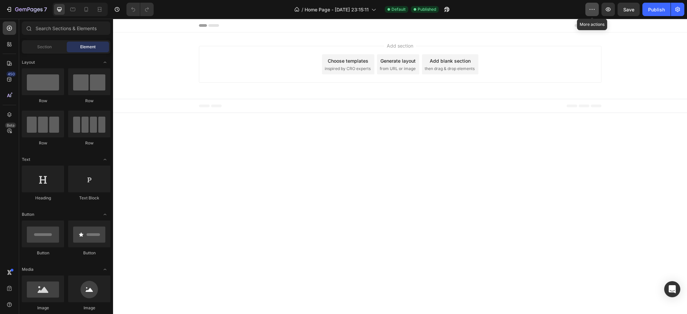
click at [596, 12] on button "button" at bounding box center [591, 9] width 13 height 13
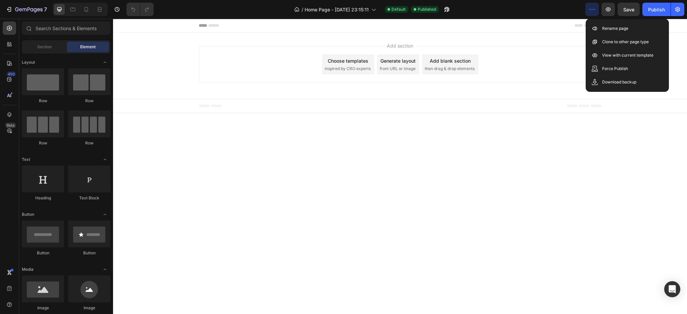
click at [596, 10] on button "button" at bounding box center [591, 9] width 13 height 13
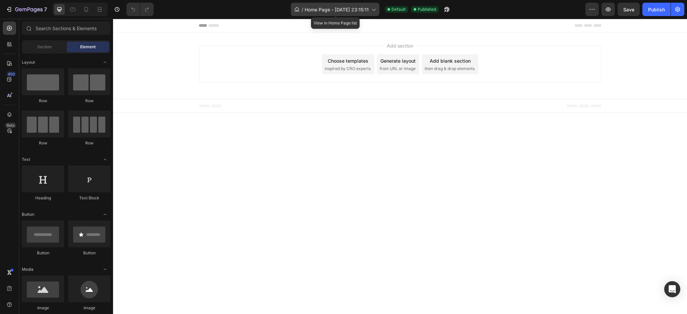
click at [376, 10] on icon at bounding box center [373, 9] width 7 height 7
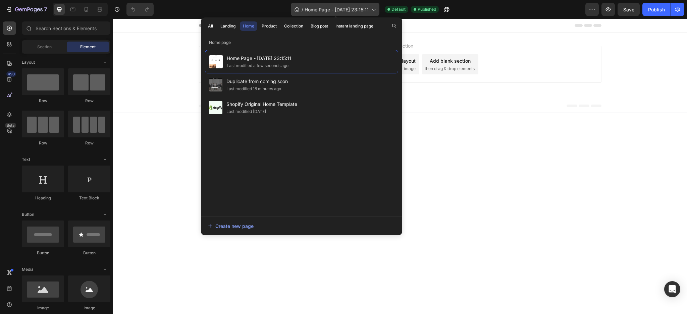
click at [376, 10] on icon at bounding box center [373, 9] width 7 height 7
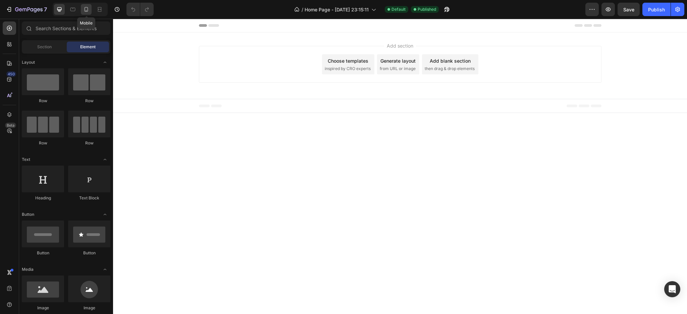
click at [84, 7] on icon at bounding box center [86, 9] width 7 height 7
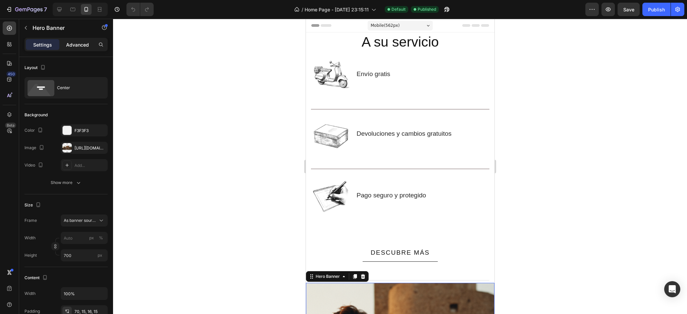
click at [72, 45] on p "Advanced" at bounding box center [77, 44] width 23 height 7
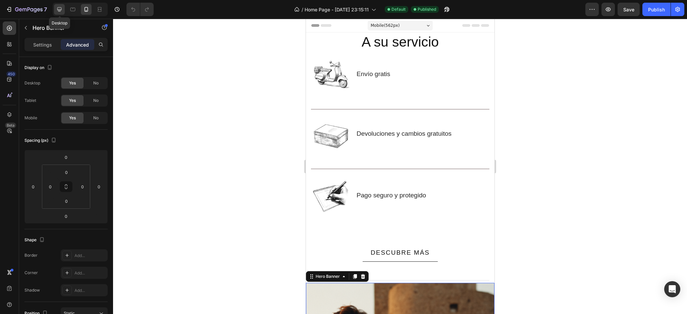
click at [57, 10] on icon at bounding box center [59, 9] width 7 height 7
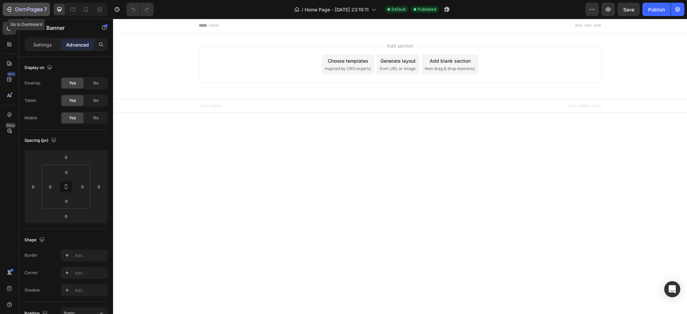
click at [7, 7] on icon "button" at bounding box center [9, 9] width 7 height 7
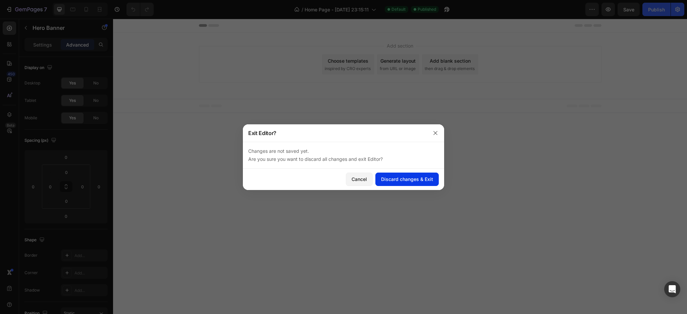
click at [389, 181] on div "Discard changes & Exit" at bounding box center [407, 179] width 52 height 7
